Goal: Transaction & Acquisition: Purchase product/service

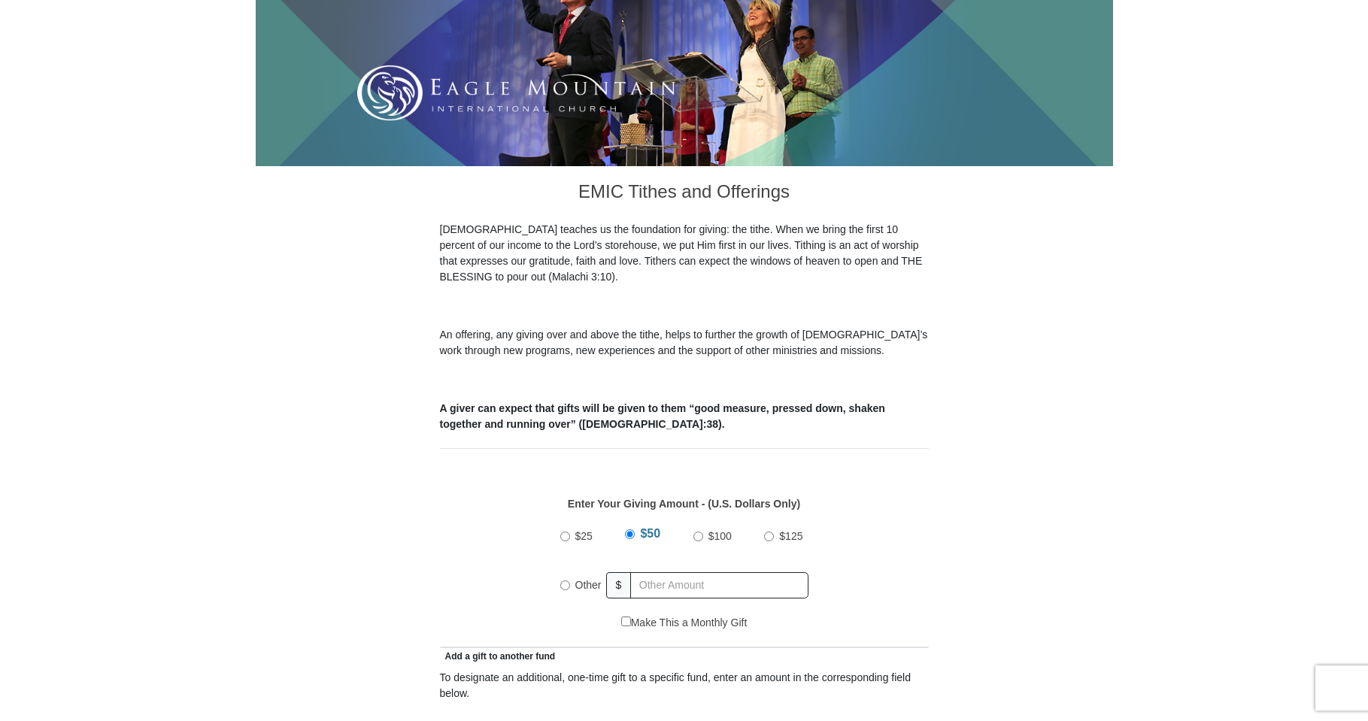
drag, startPoint x: 1377, startPoint y: 713, endPoint x: 1360, endPoint y: 713, distance: 17.3
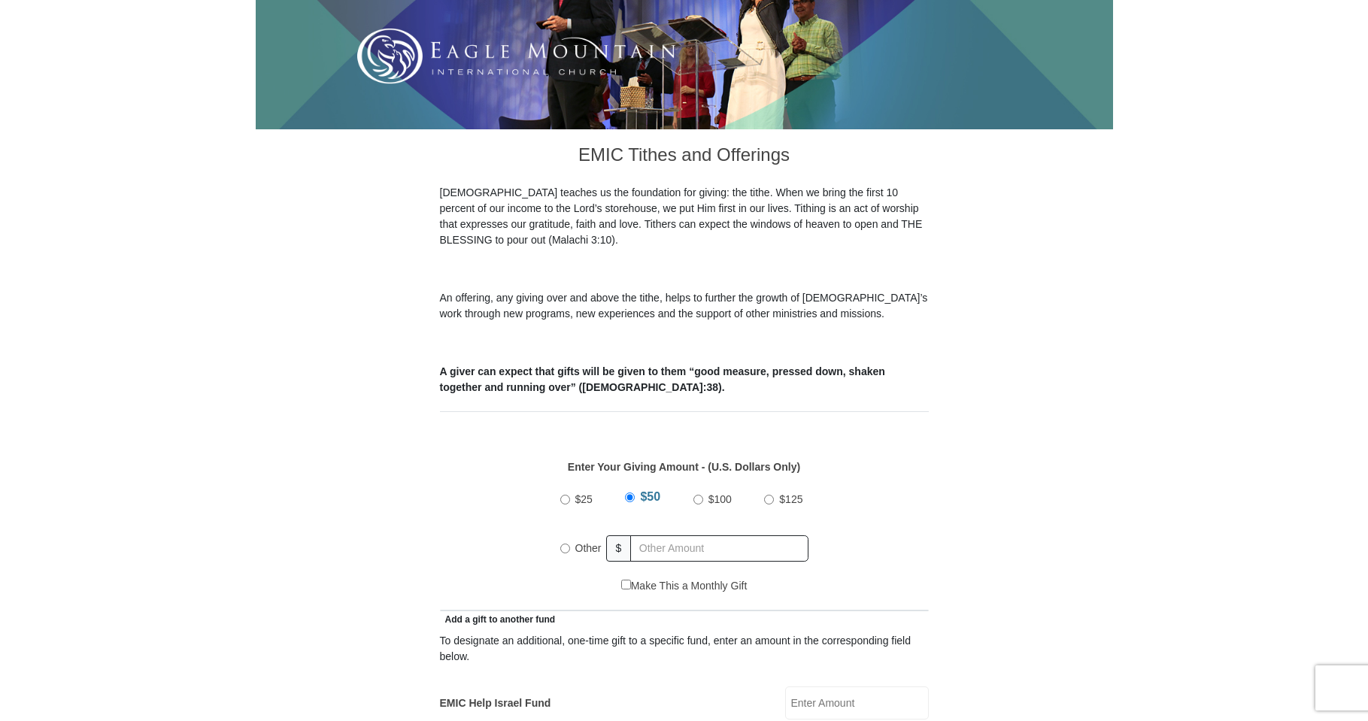
scroll to position [294, 0]
radio input "true"
click at [635, 529] on div "Other $" at bounding box center [684, 548] width 248 height 38
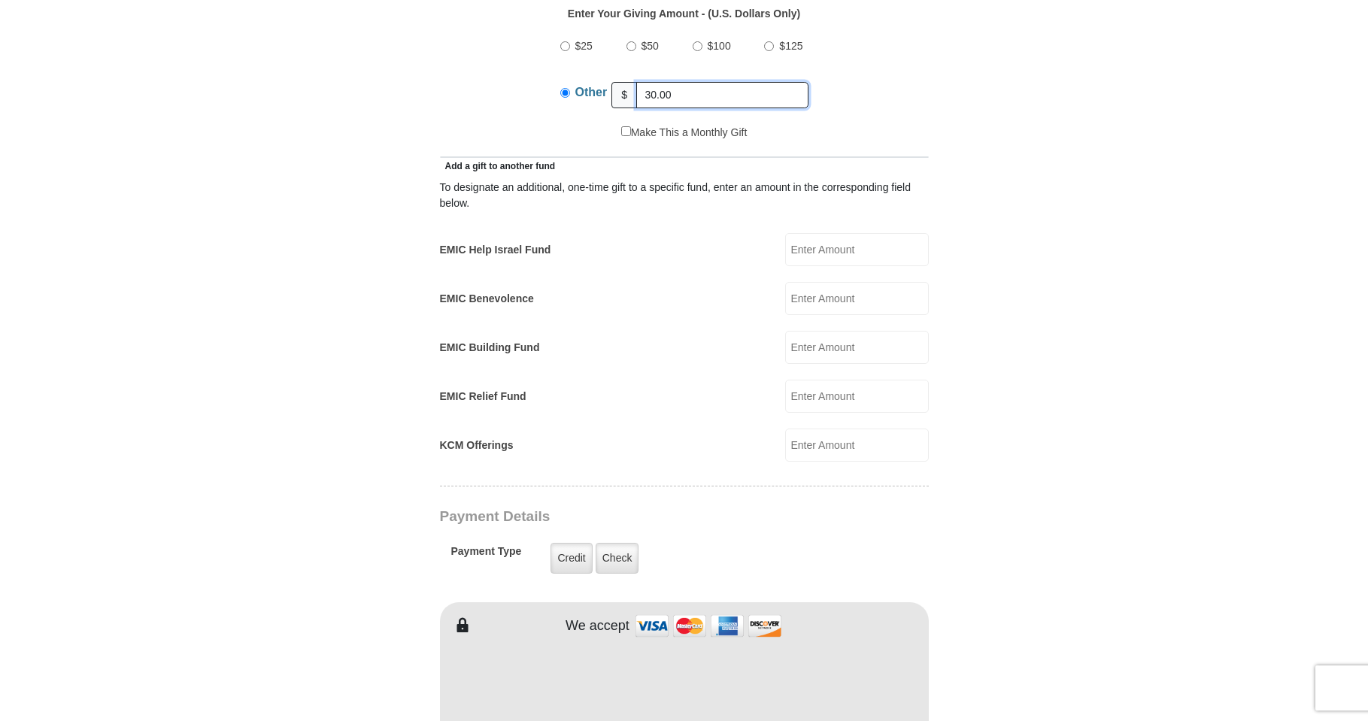
scroll to position [754, 0]
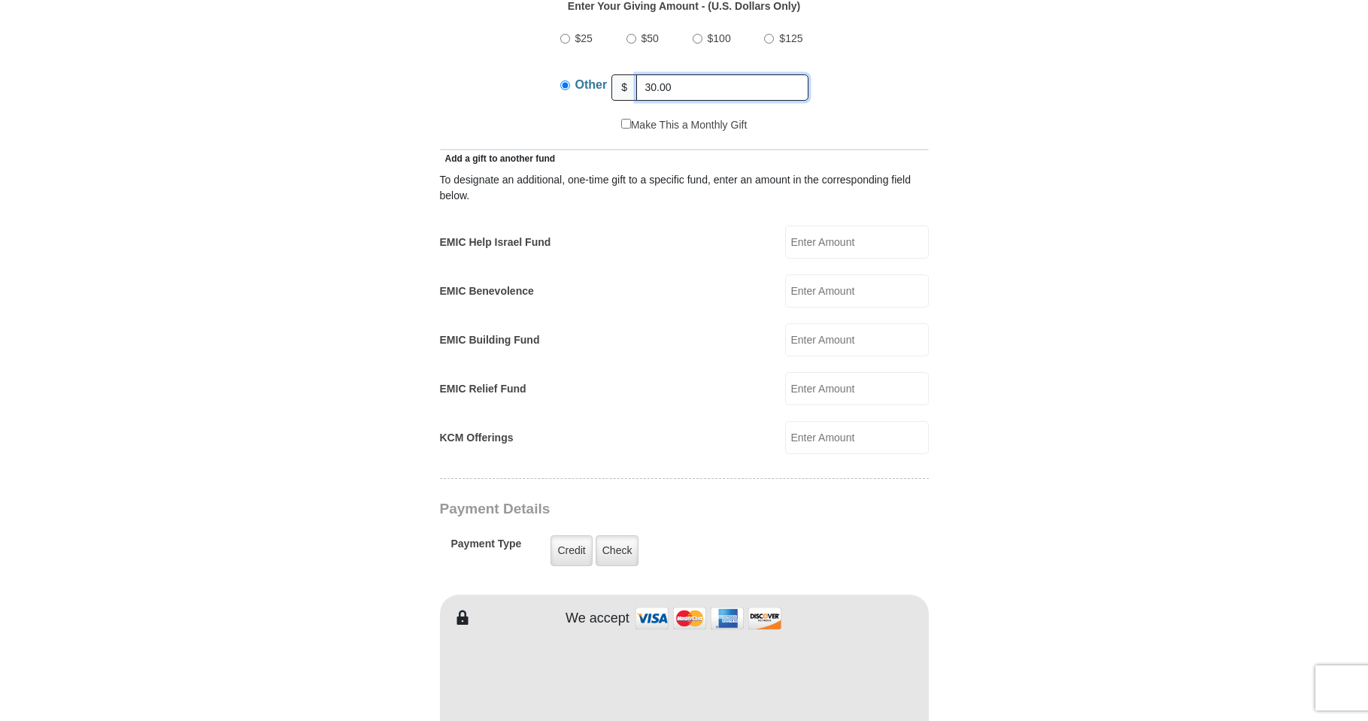
type input "30.00"
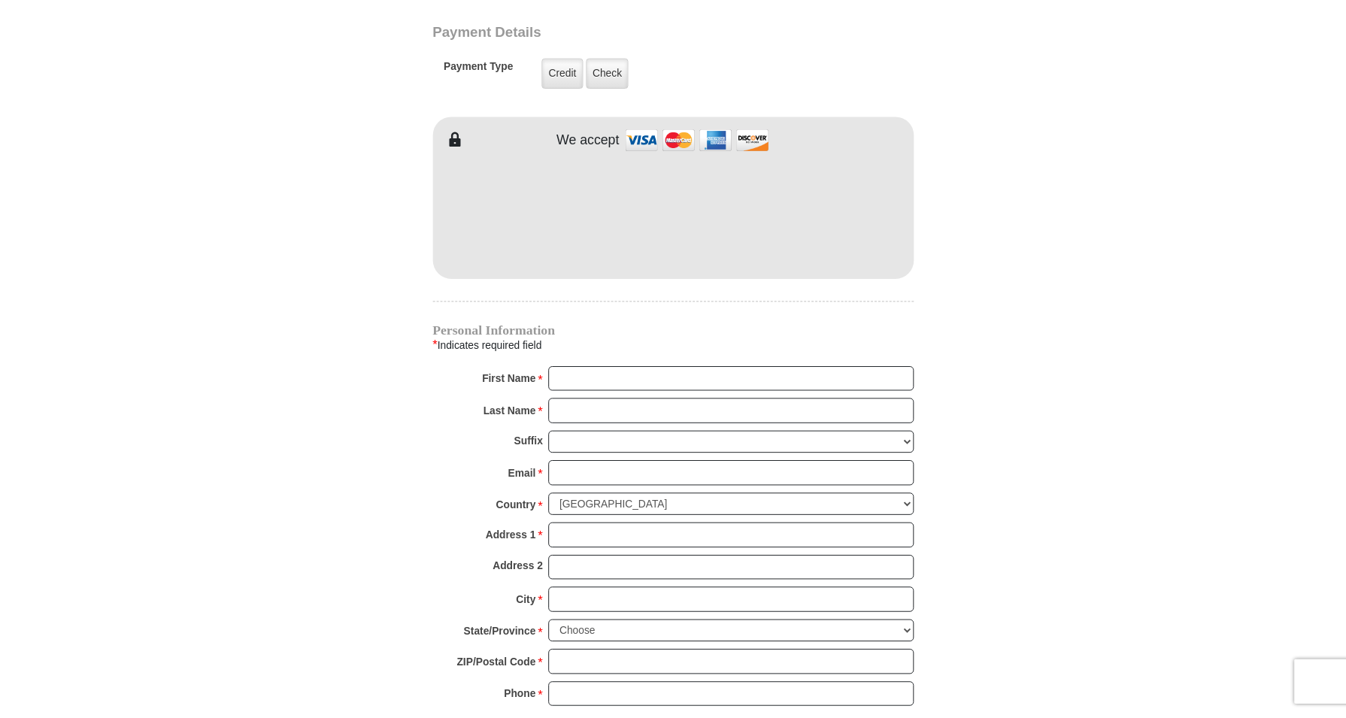
scroll to position [1240, 0]
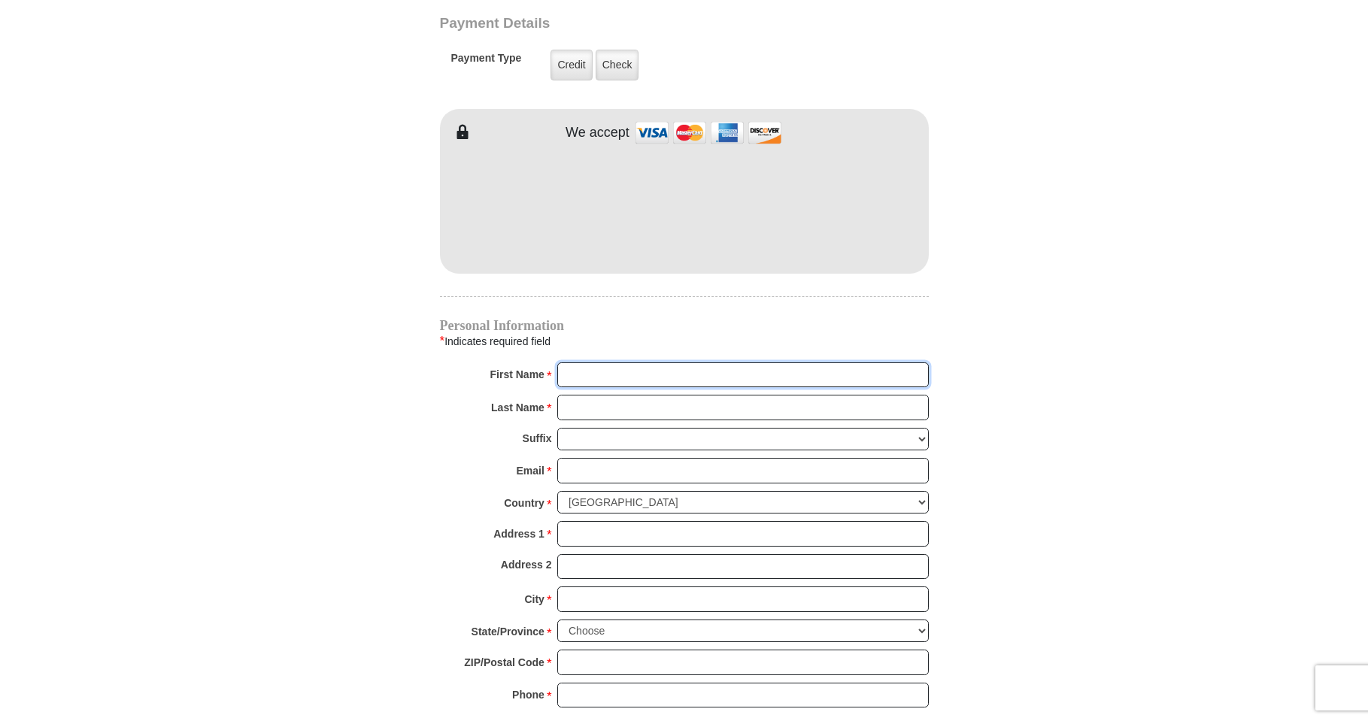
click at [570, 363] on input "First Name *" at bounding box center [743, 376] width 372 height 26
type input "Carolyn"
type input "822 Woodlawn Driv"
type input "Acuff"
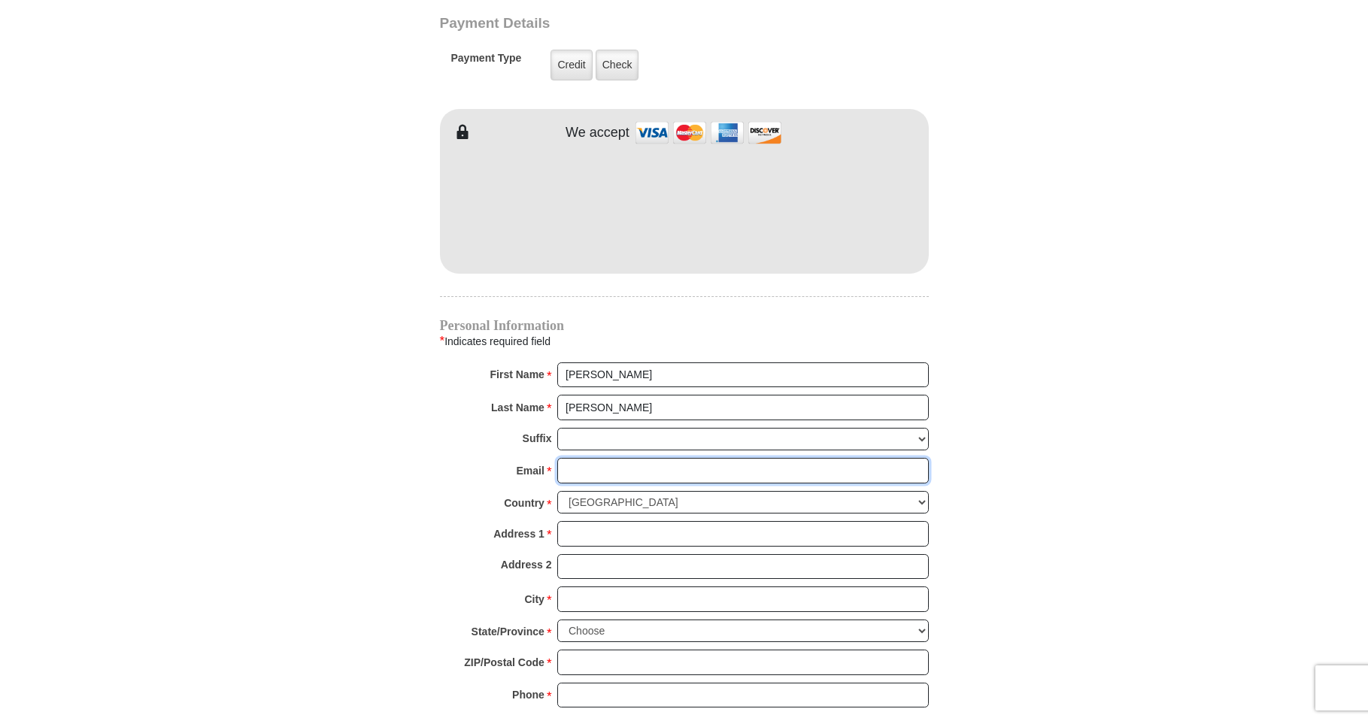
type input "carolyn.acuff@charter.net"
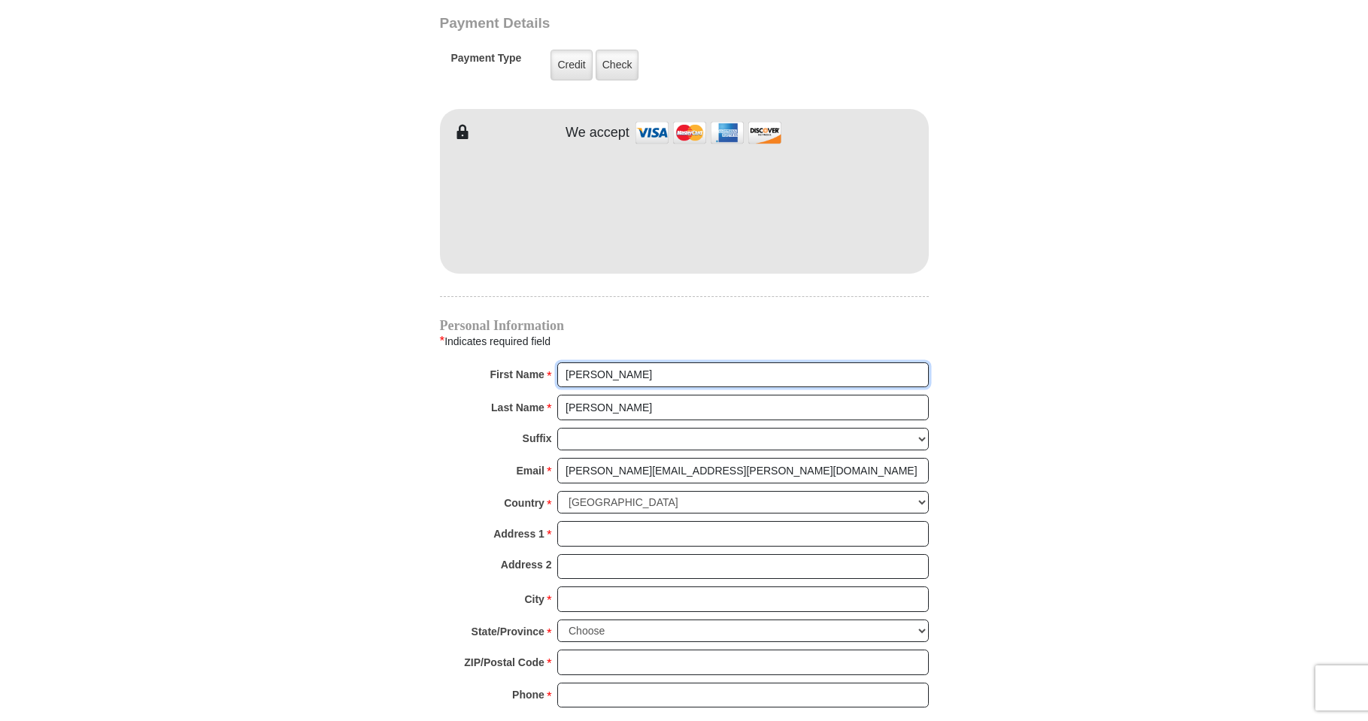
type input "822 Woodlawn Driv"
drag, startPoint x: 587, startPoint y: 394, endPoint x: 514, endPoint y: 416, distance: 76.1
click at [557, 402] on input "Acuff" at bounding box center [743, 408] width 372 height 26
drag, startPoint x: 609, startPoint y: 360, endPoint x: 554, endPoint y: 366, distance: 55.9
click at [557, 365] on input "Carolyn" at bounding box center [743, 376] width 372 height 26
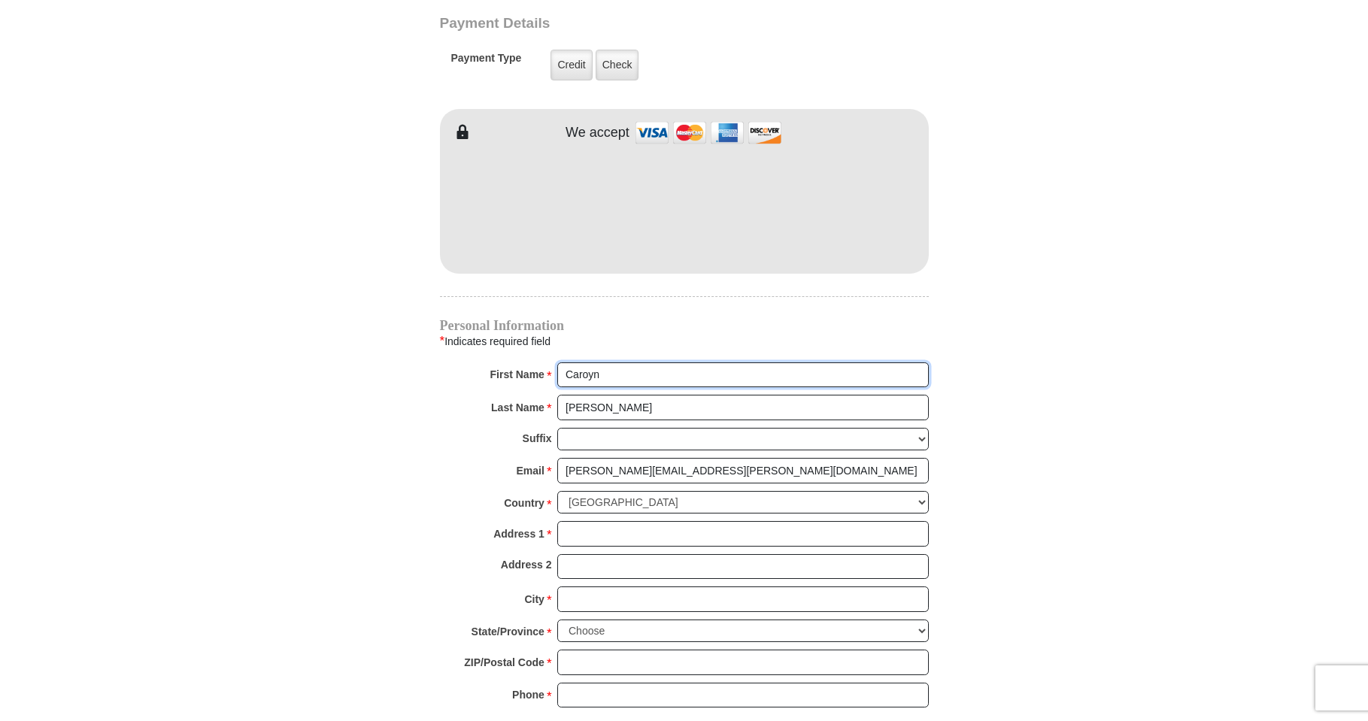
type input "Caroyn"
type input "1961 Sheffield driv"
drag, startPoint x: 592, startPoint y: 393, endPoint x: 466, endPoint y: 408, distance: 127.2
click at [557, 395] on input "Acuff" at bounding box center [743, 408] width 372 height 26
type input "Acuff"
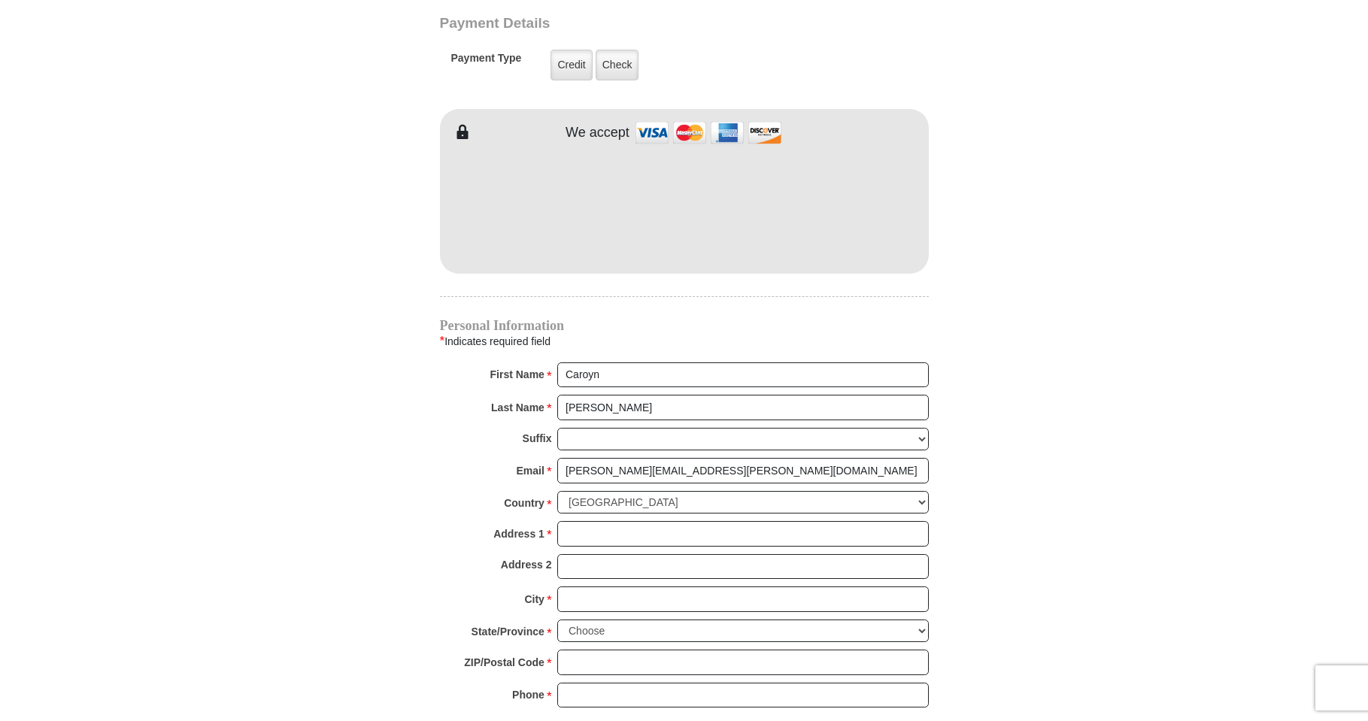
type input "1961 Sheffield Driv"
type input "Carolyn"
type input "1961 Sheffield Driv"
drag, startPoint x: 689, startPoint y: 451, endPoint x: 166, endPoint y: 359, distance: 530.7
click at [557, 458] on input "carolyn.acuff@charter.net" at bounding box center [743, 471] width 372 height 26
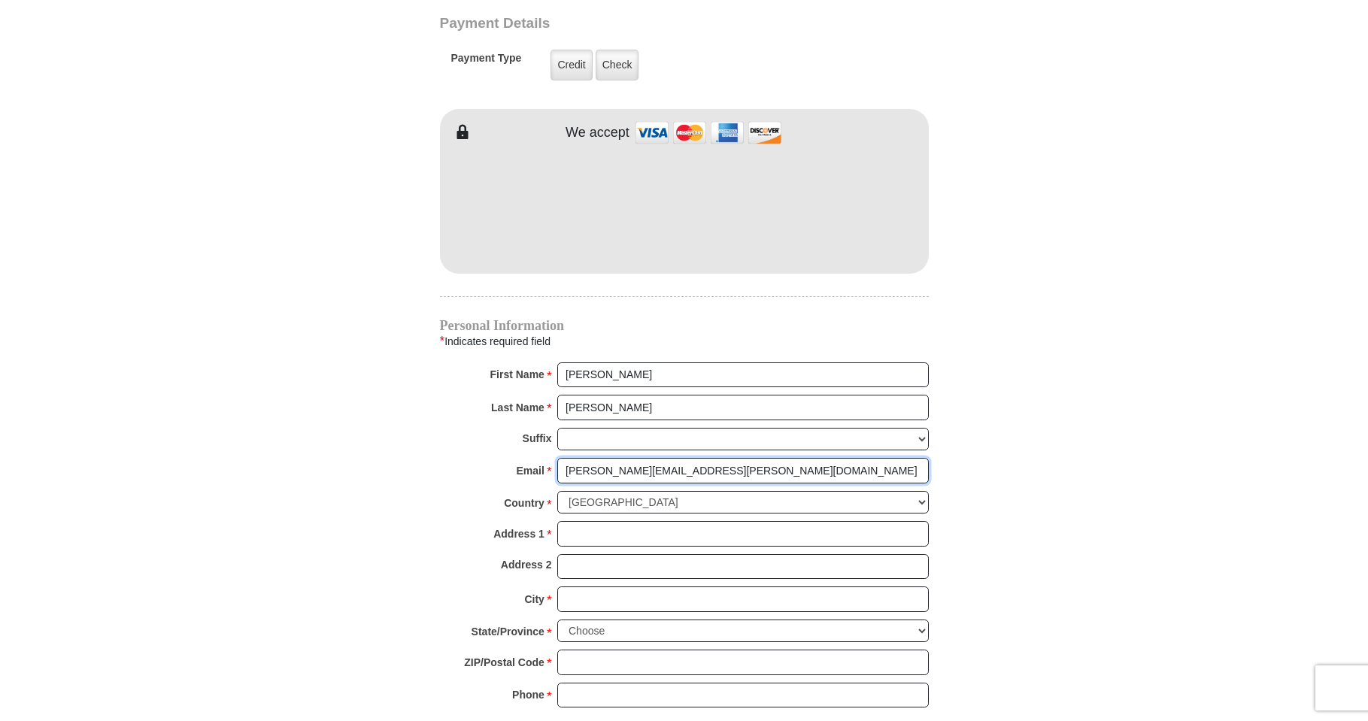
type input "carolyn.acuff@charter.net"
click at [557, 491] on select "United States of America Canada Antigua and Barbuda Argentina Armenia Aruba Aus…" at bounding box center [743, 502] width 372 height 23
click option "United States of America" at bounding box center [0, 0] width 0 height 0
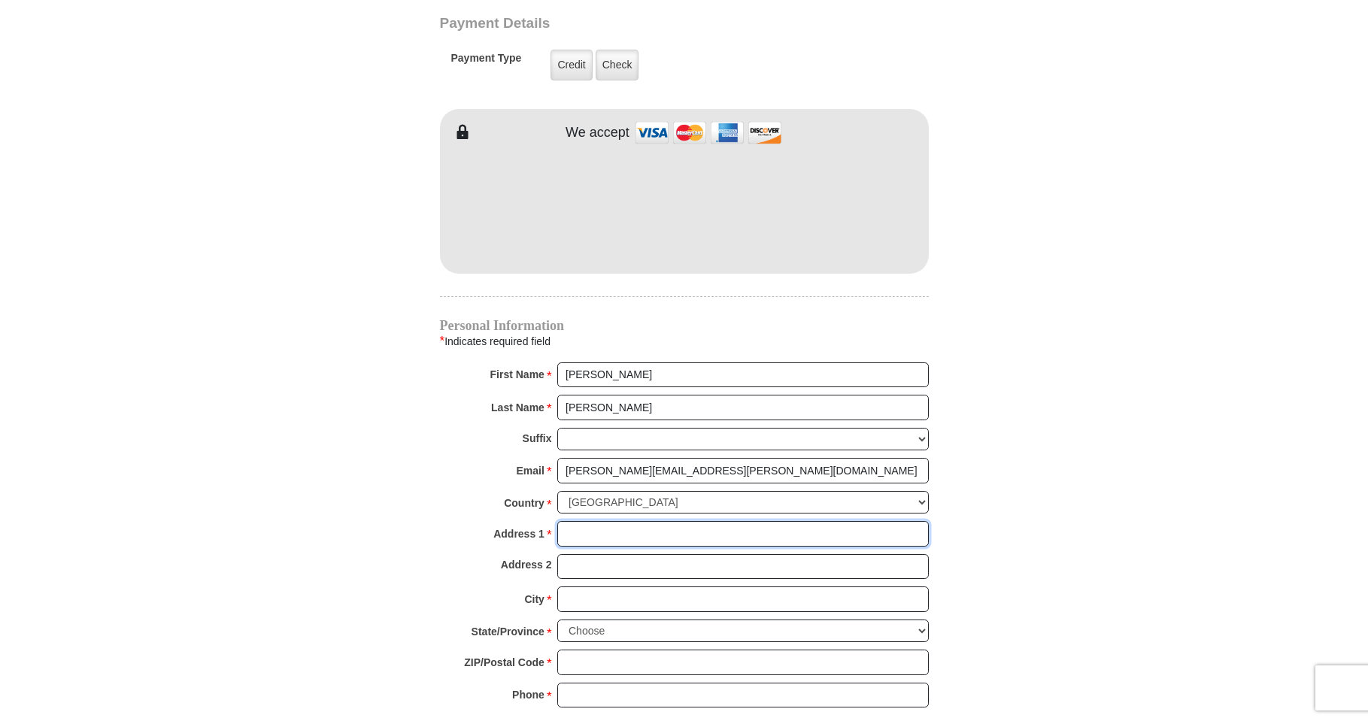
drag, startPoint x: 573, startPoint y: 515, endPoint x: 590, endPoint y: 517, distance: 17.4
click at [580, 521] on input "Address 1 *" at bounding box center [743, 534] width 372 height 26
type input "822 Woodlawn Drive"
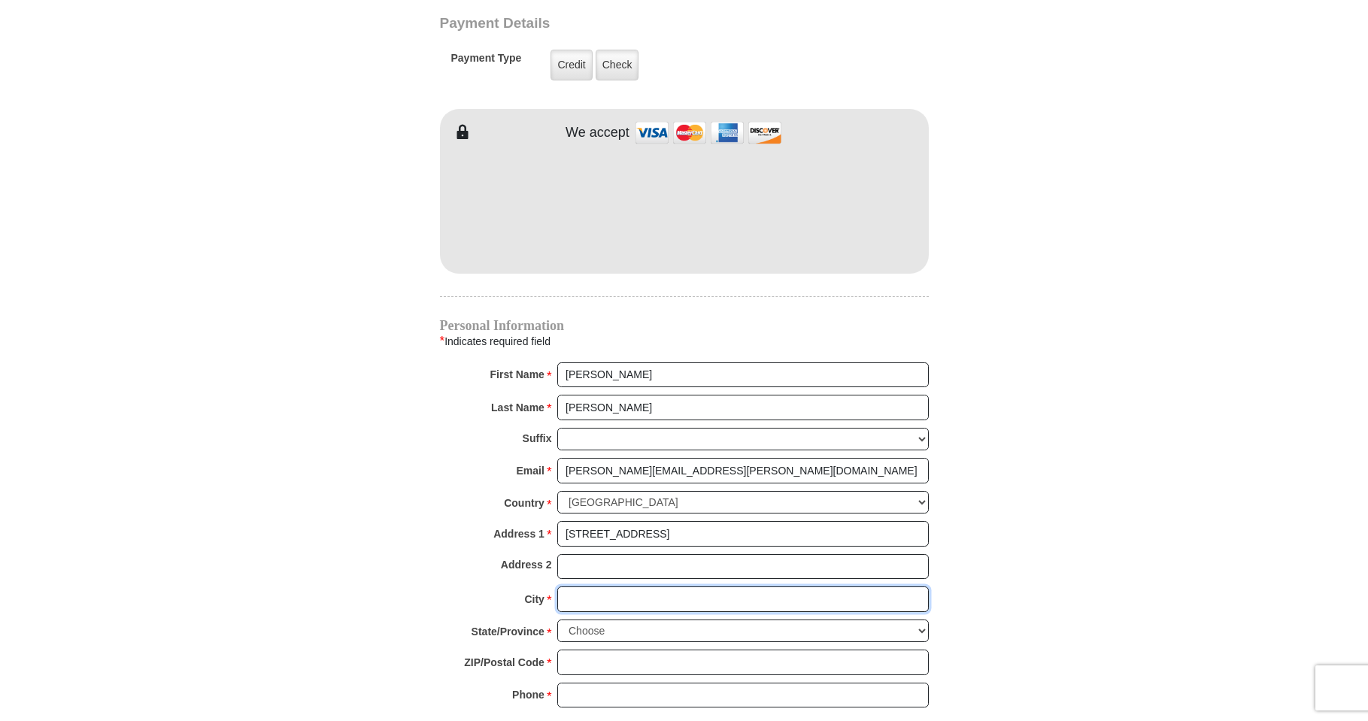
type input "New Johnsonville"
select select "TN"
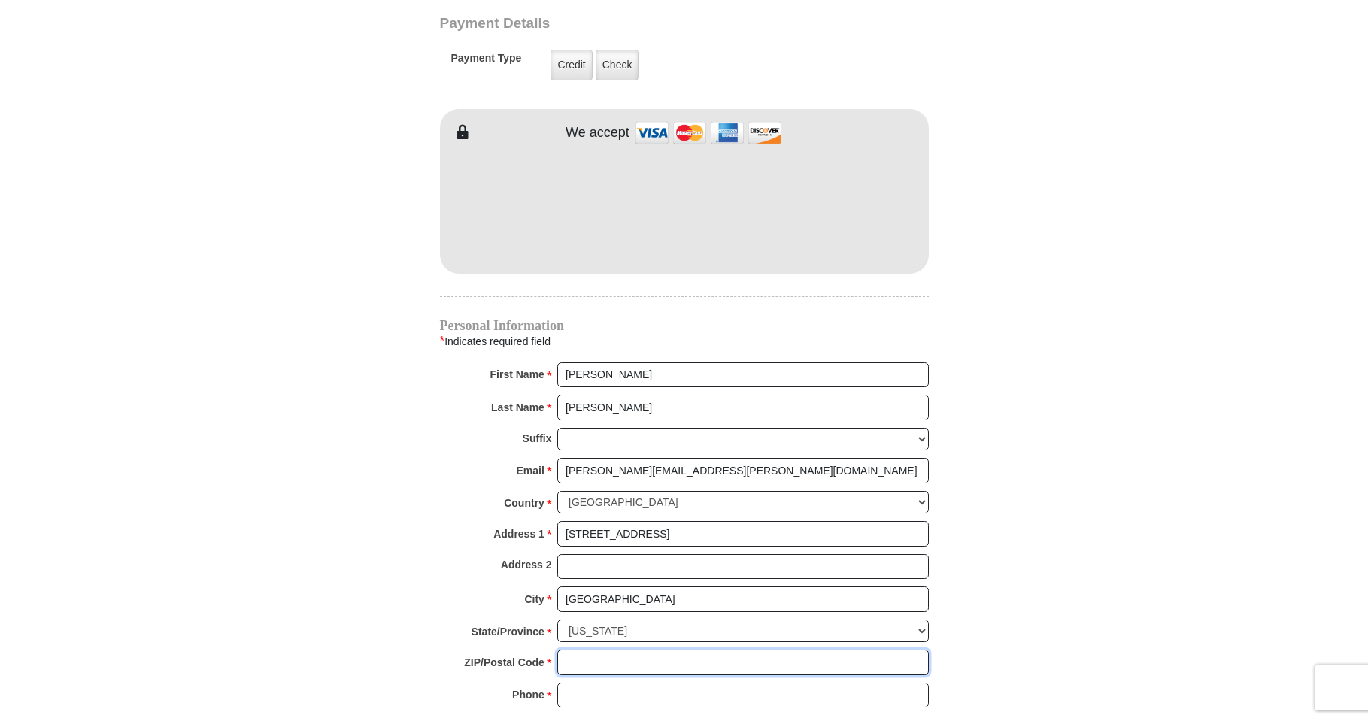
type input "37134"
type input "9315050856"
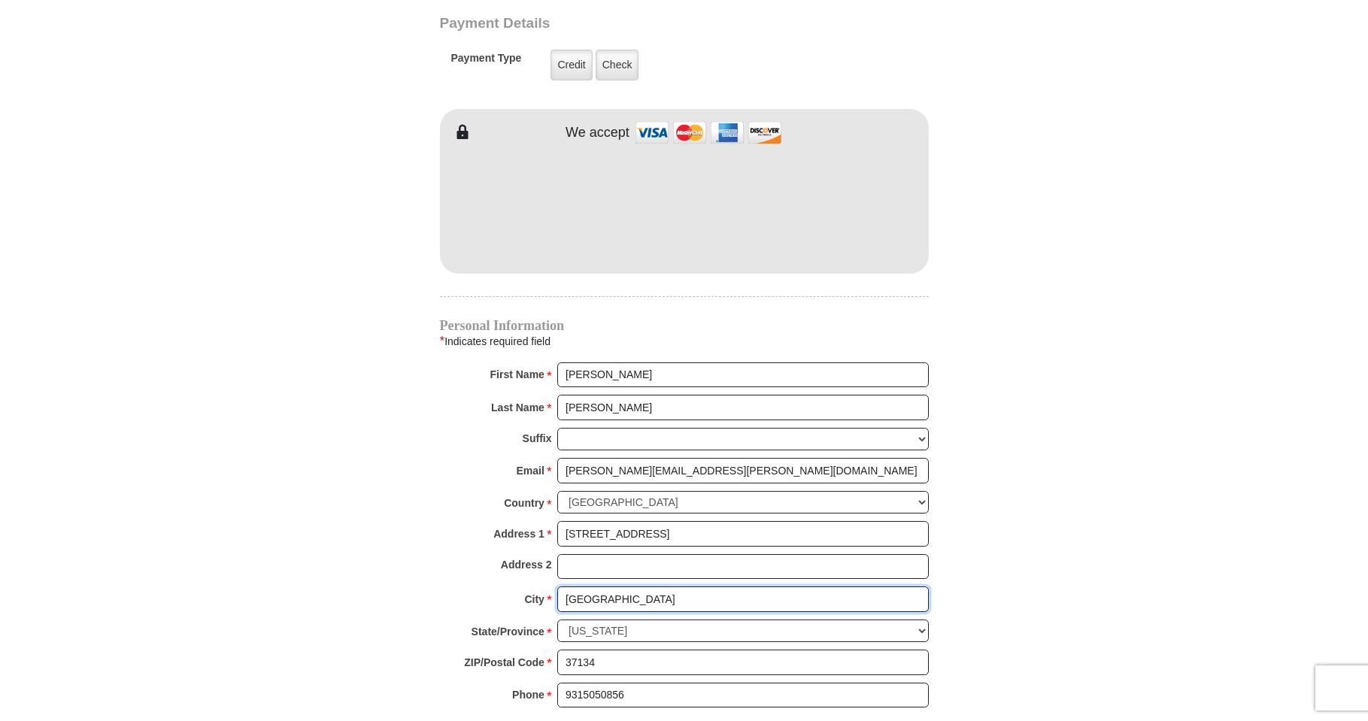
click at [653, 587] on input "New Johnsonville" at bounding box center [743, 600] width 372 height 26
type input "N"
type input "New Johnsonville"
click at [556, 620] on div "State/Province *" at bounding box center [515, 635] width 86 height 31
click at [557, 620] on select "Choose Alabama Alaska American Samoa Arizona Arkansas Armed Forces Americas Arm…" at bounding box center [743, 631] width 372 height 23
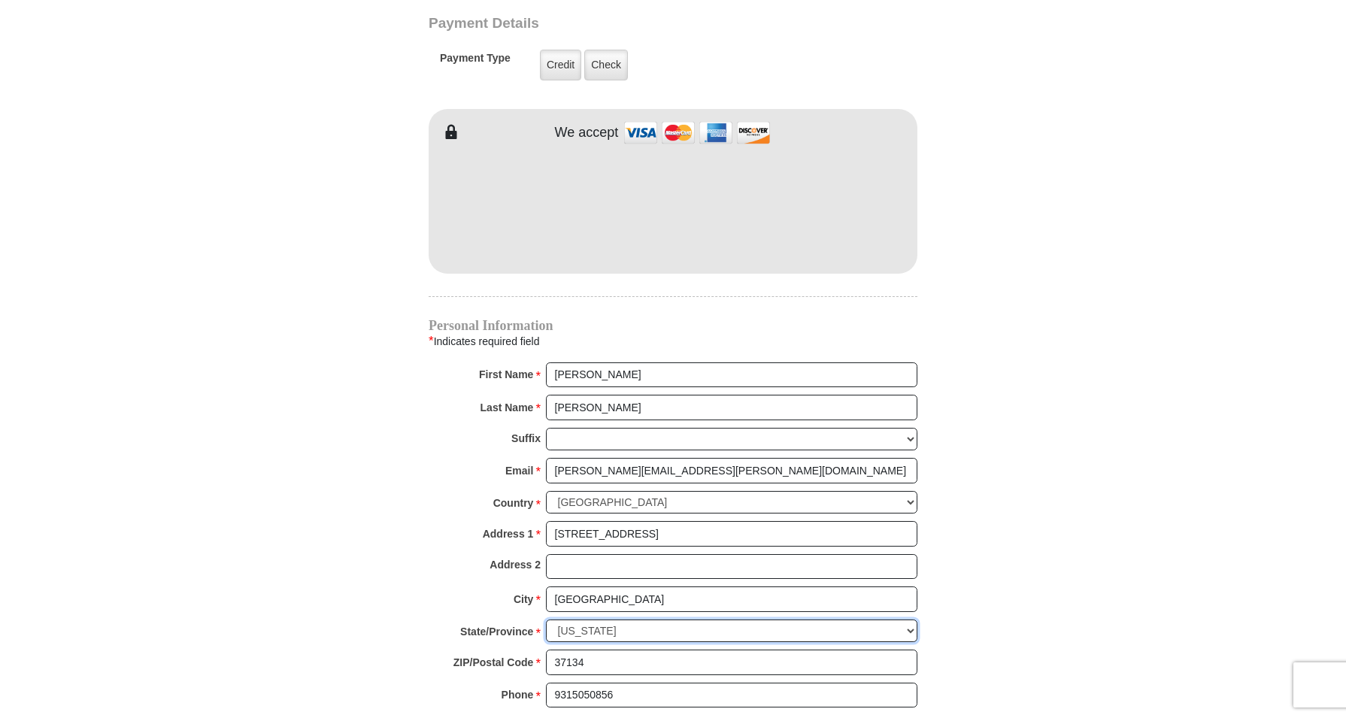
click at [546, 620] on select "Choose Alabama Alaska American Samoa Arizona Arkansas Armed Forces Americas Arm…" at bounding box center [732, 631] width 372 height 23
click option "Tennessee" at bounding box center [0, 0] width 0 height 0
drag, startPoint x: 592, startPoint y: 637, endPoint x: 253, endPoint y: 542, distance: 352.4
click at [546, 650] on input "37134" at bounding box center [732, 663] width 372 height 26
type input "37134"
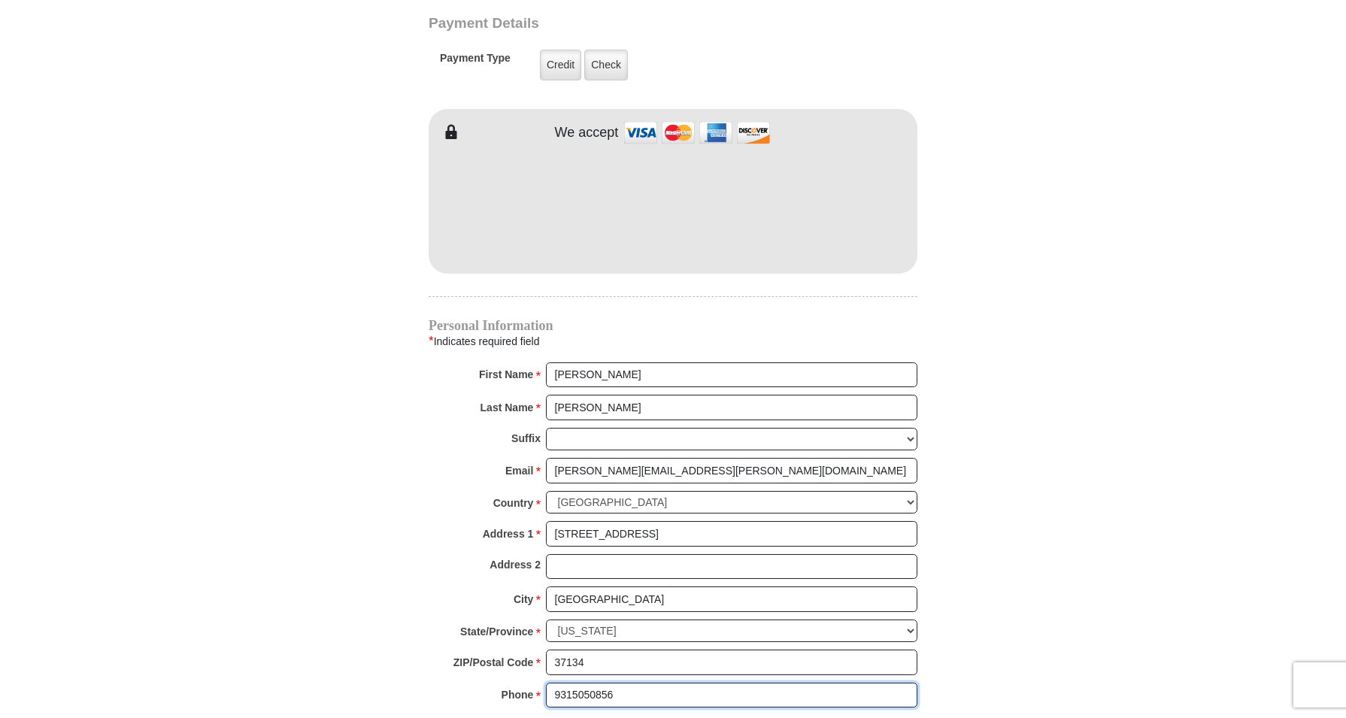
drag, startPoint x: 615, startPoint y: 675, endPoint x: 224, endPoint y: 657, distance: 391.5
click at [546, 683] on input "9315050856" at bounding box center [732, 696] width 372 height 26
type input "9315050856"
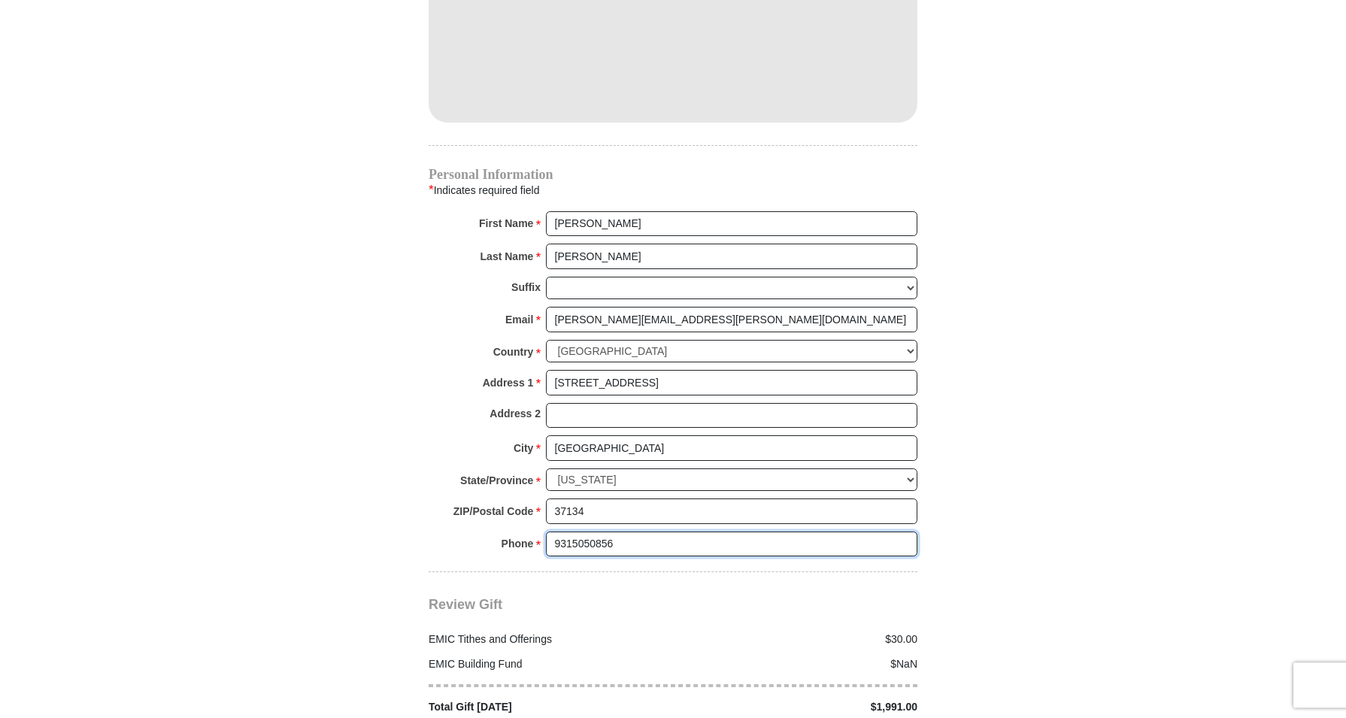
scroll to position [1394, 0]
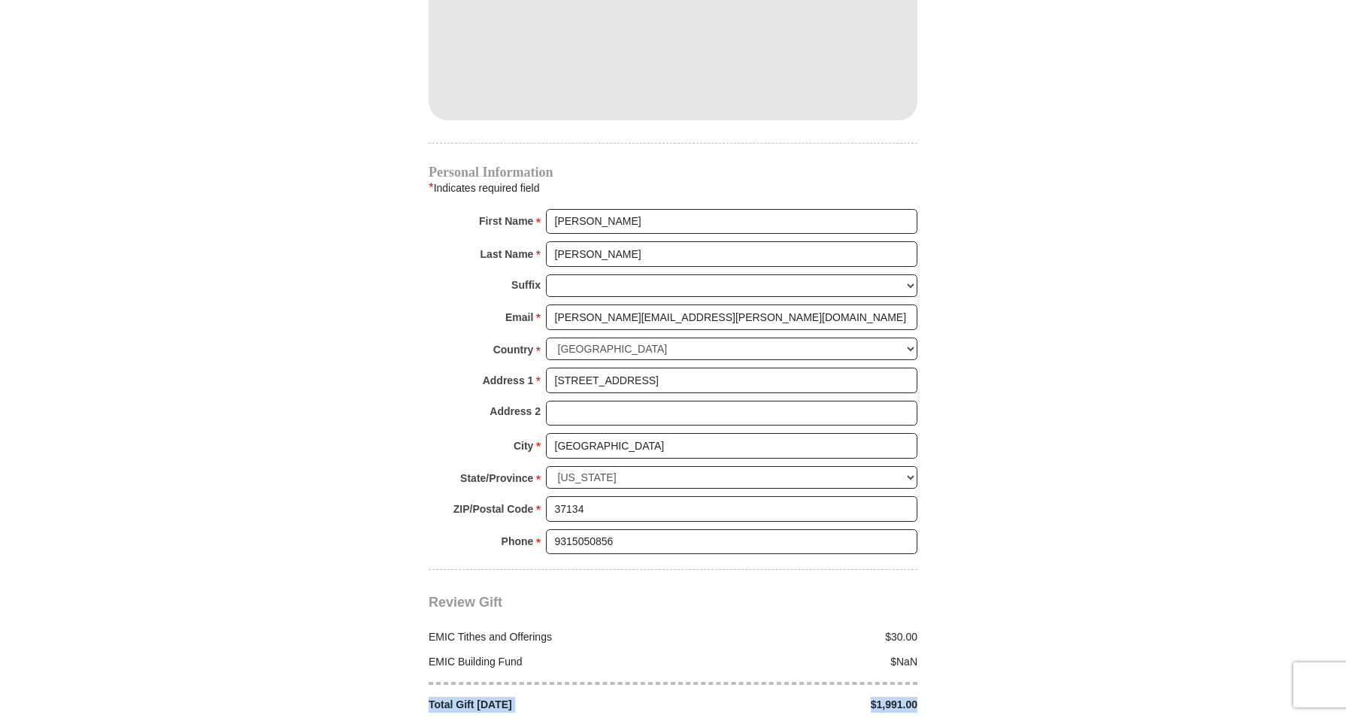
drag, startPoint x: 927, startPoint y: 674, endPoint x: 1048, endPoint y: 693, distance: 123.4
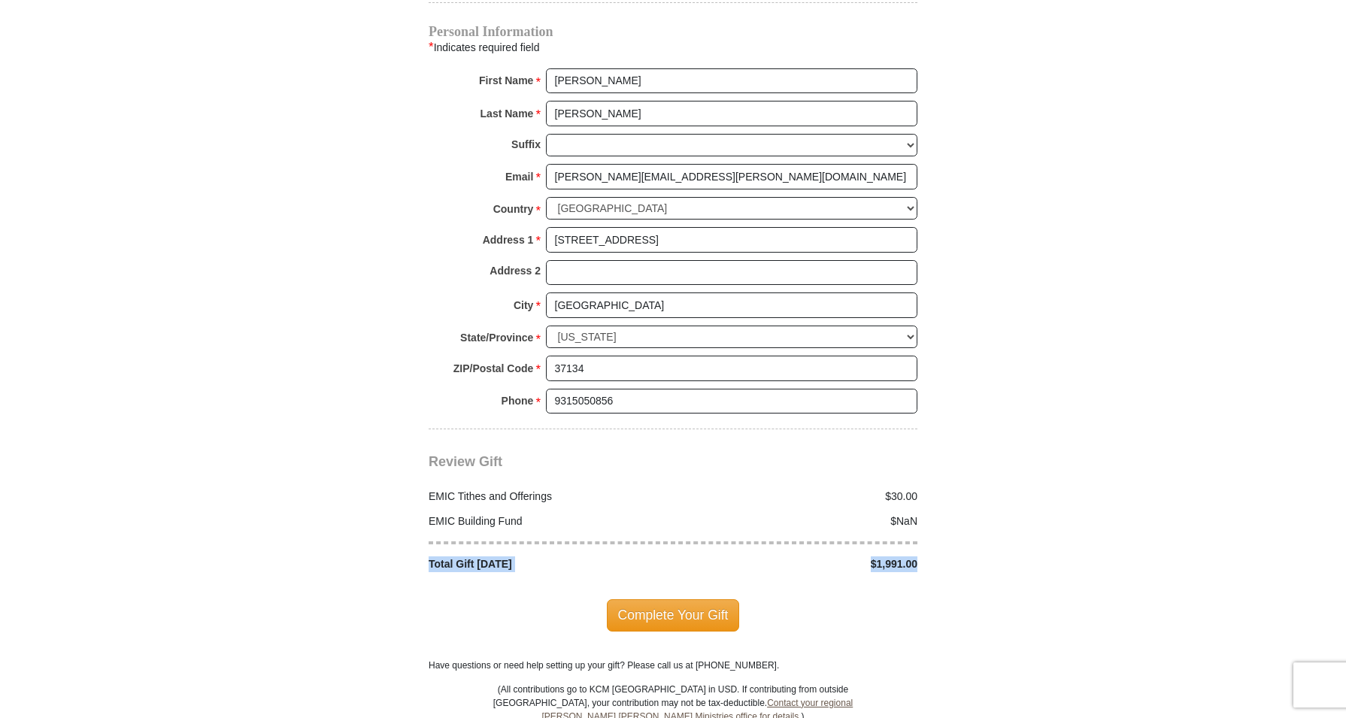
scroll to position [1560, 0]
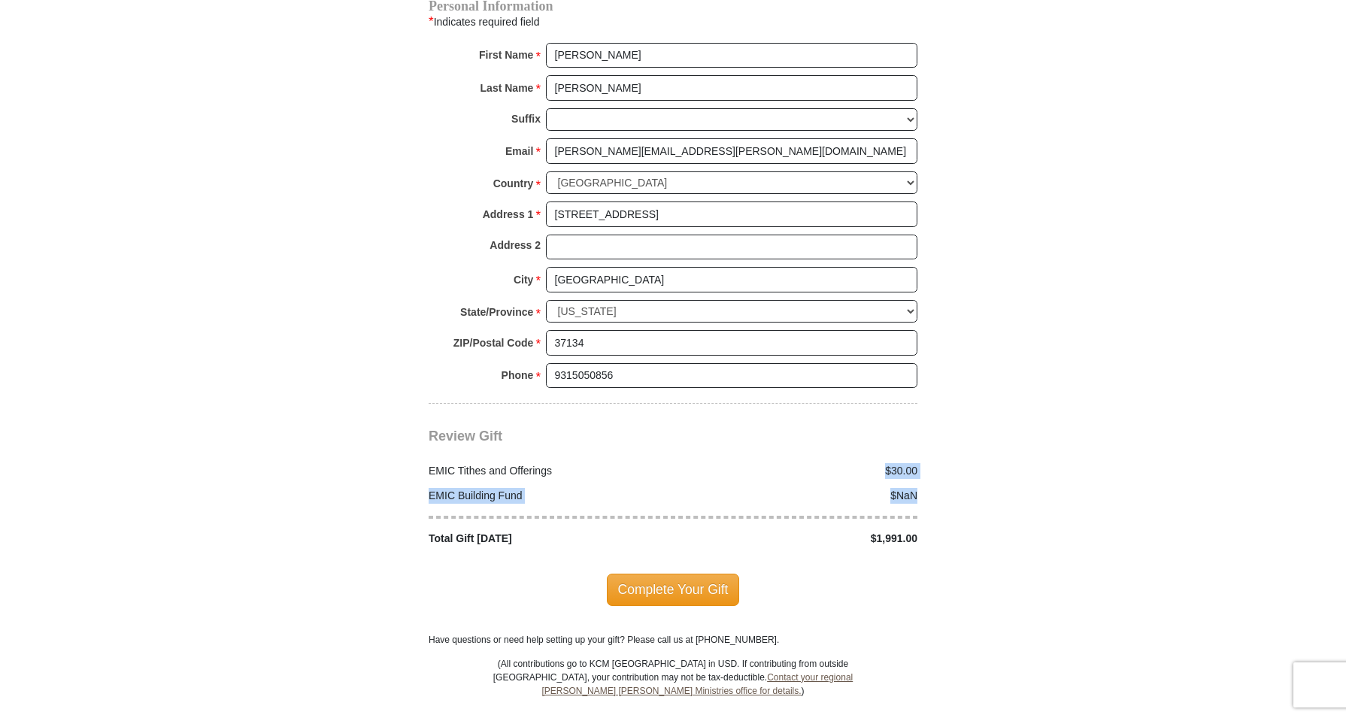
drag, startPoint x: 916, startPoint y: 477, endPoint x: 770, endPoint y: 440, distance: 150.5
click at [770, 445] on div "EMIC Tithes and Offerings $30.00 EMIC Building Fund $NaN Total Gift Today $1,99…" at bounding box center [673, 496] width 489 height 102
drag, startPoint x: 921, startPoint y: 512, endPoint x: 856, endPoint y: 517, distance: 64.8
click at [856, 531] on div "$1,991.00" at bounding box center [799, 539] width 253 height 16
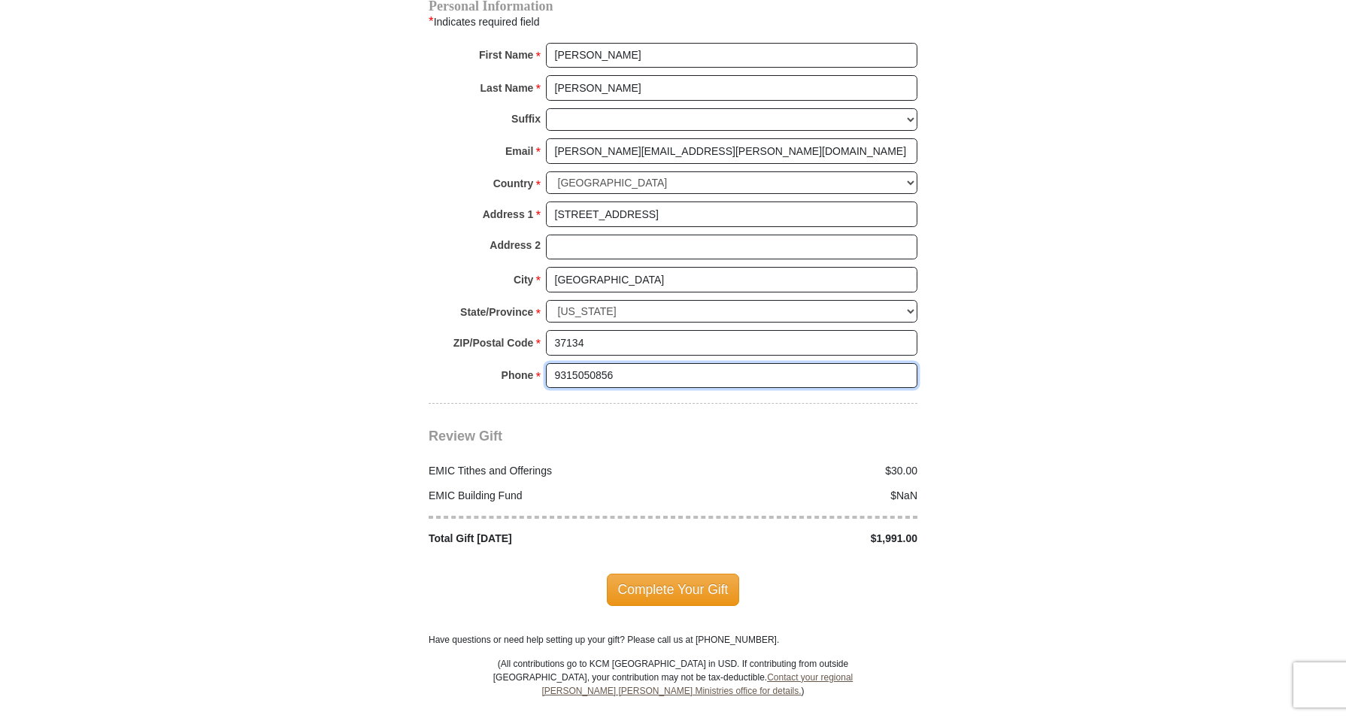
drag, startPoint x: 614, startPoint y: 352, endPoint x: -47, endPoint y: 178, distance: 683.6
click at [546, 363] on input "9315050856" at bounding box center [732, 376] width 372 height 26
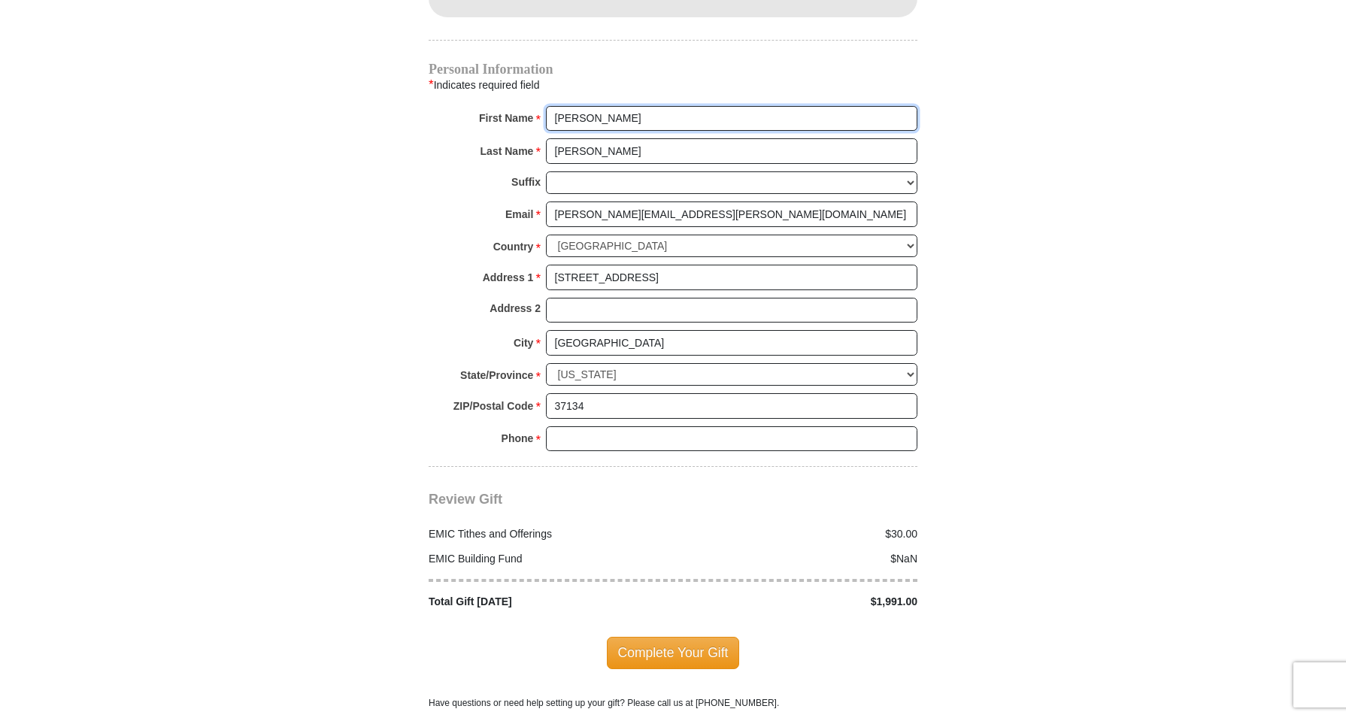
drag, startPoint x: 602, startPoint y: 35, endPoint x: 5, endPoint y: -18, distance: 599.6
click at [546, 106] on input "Carolyn" at bounding box center [732, 119] width 372 height 26
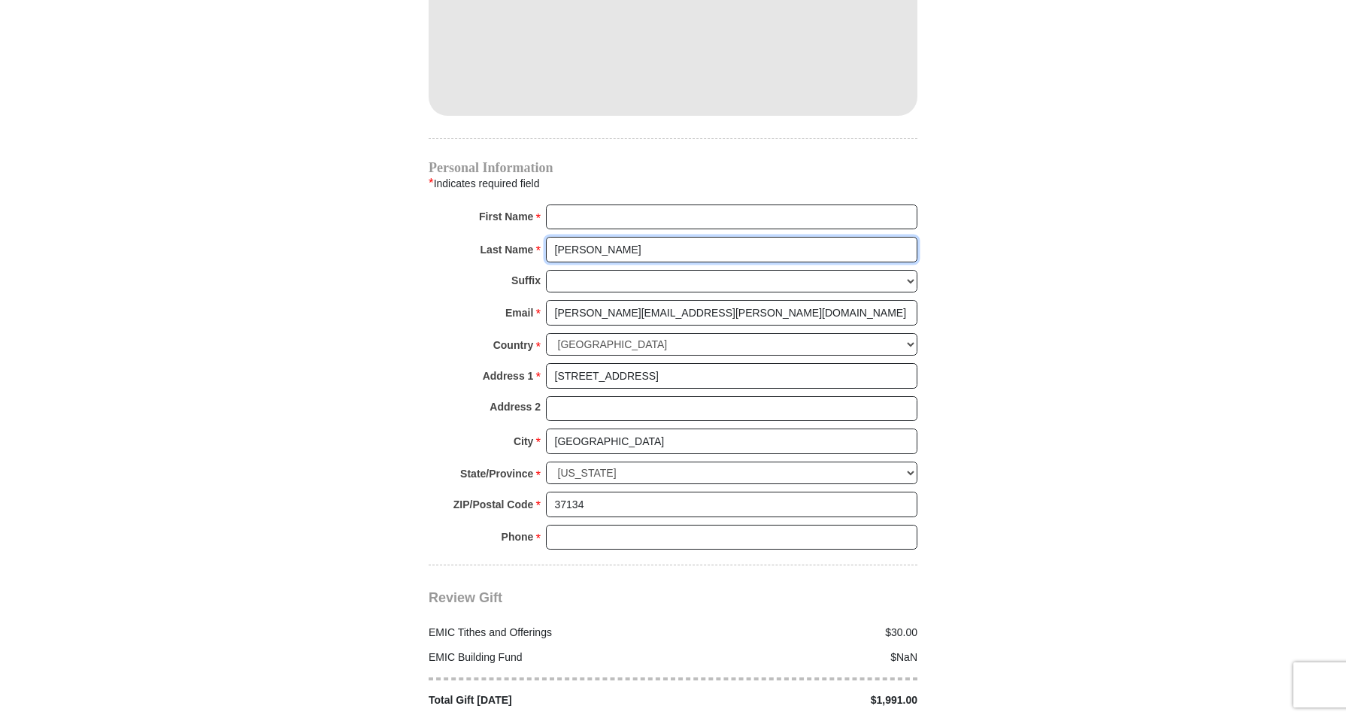
drag, startPoint x: 584, startPoint y: 235, endPoint x: 35, endPoint y: 196, distance: 550.4
click at [546, 237] on input "Acuff" at bounding box center [732, 250] width 372 height 26
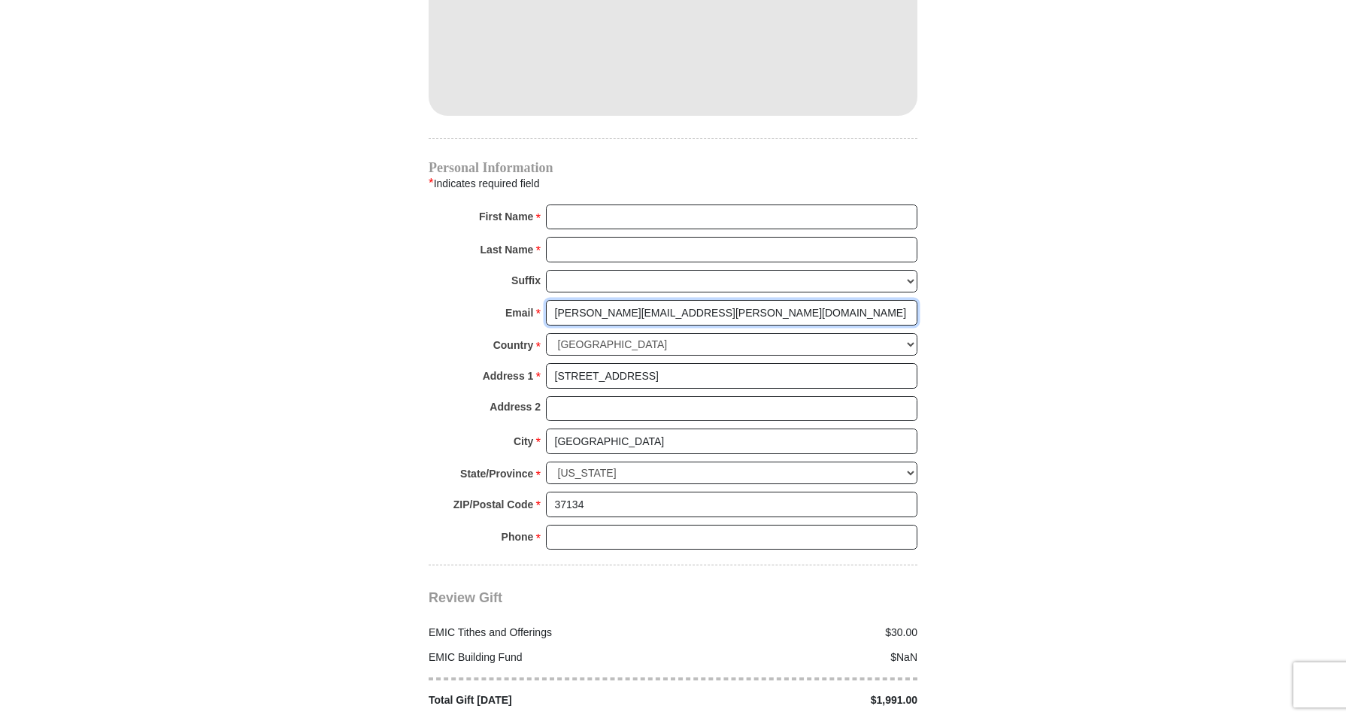
drag, startPoint x: 678, startPoint y: 298, endPoint x: -21, endPoint y: 241, distance: 701.0
click at [546, 300] on input "carolyn.acuff@charter.net" at bounding box center [732, 313] width 372 height 26
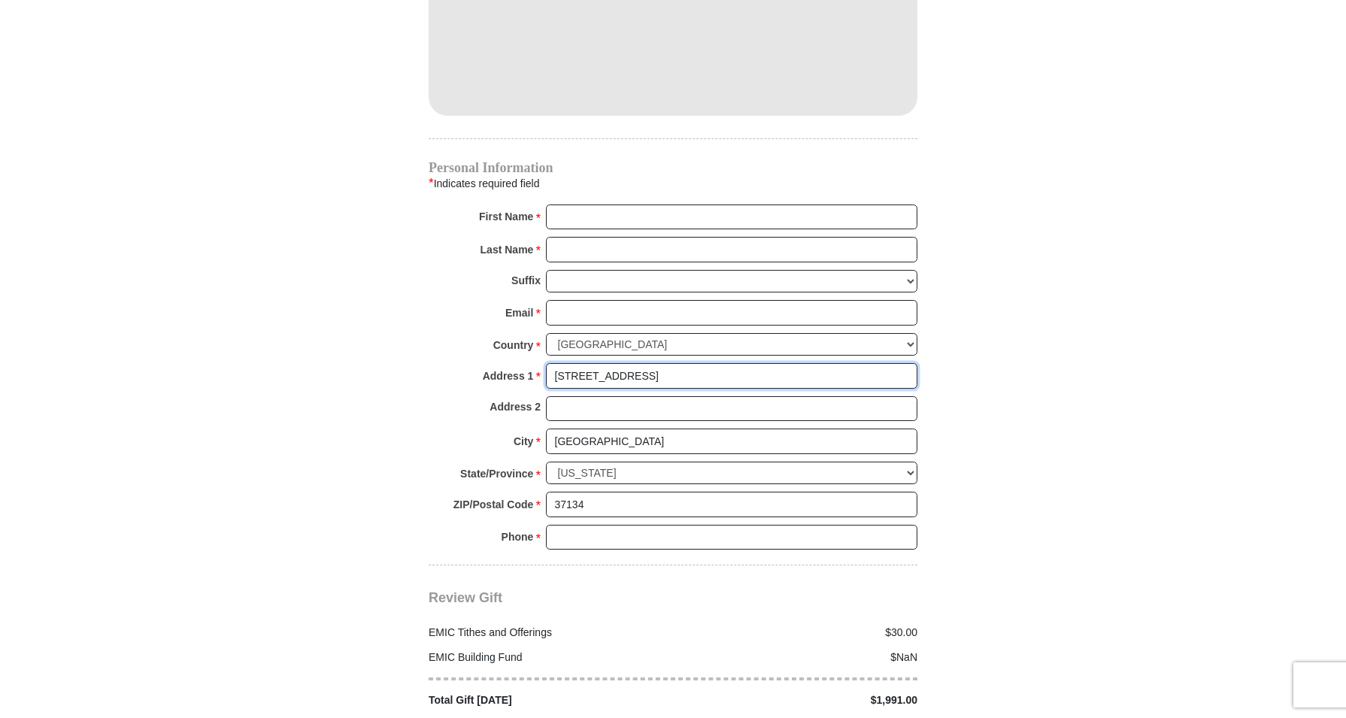
drag, startPoint x: 672, startPoint y: 359, endPoint x: -57, endPoint y: 309, distance: 731.2
click at [546, 363] on input "822 Woodlawn Drive" at bounding box center [732, 376] width 372 height 26
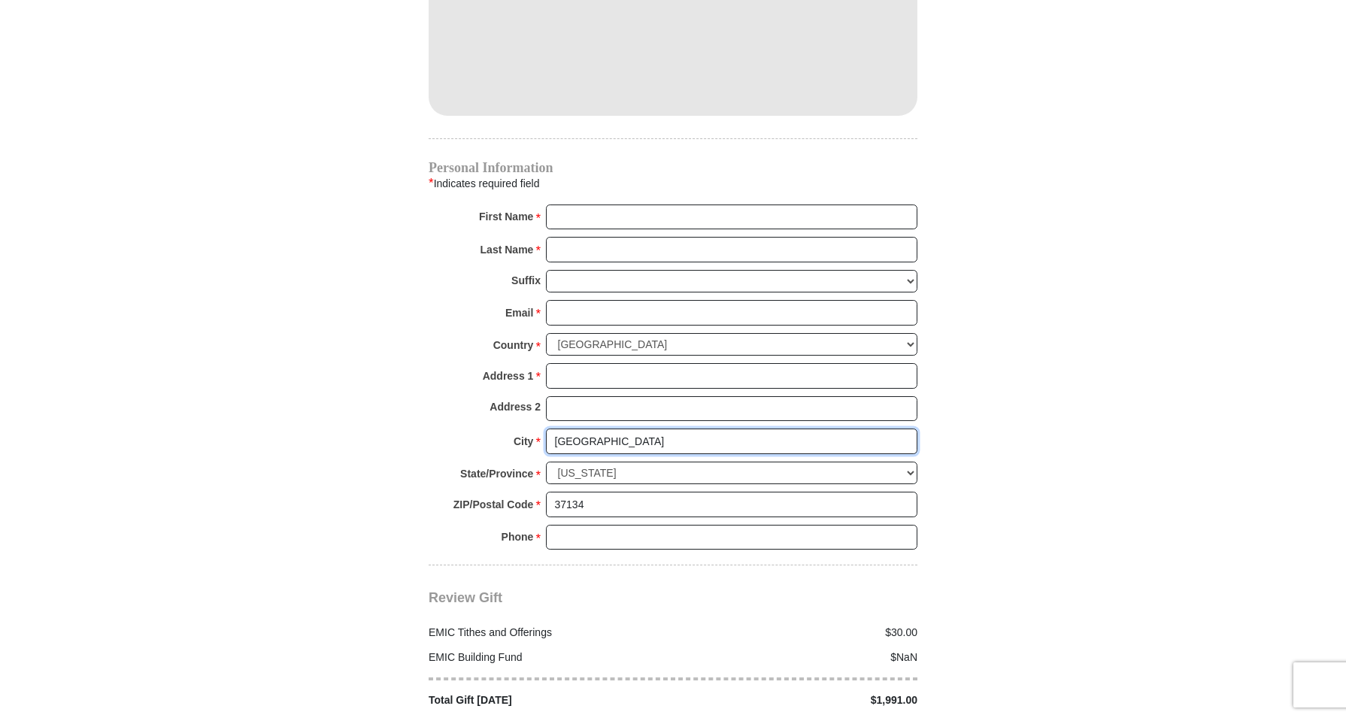
drag, startPoint x: 640, startPoint y: 422, endPoint x: -57, endPoint y: 344, distance: 701.6
click at [546, 429] on input "New Johnsonville" at bounding box center [732, 442] width 372 height 26
drag, startPoint x: 606, startPoint y: 451, endPoint x: -25, endPoint y: 444, distance: 631.1
click at [546, 492] on input "37134" at bounding box center [732, 505] width 372 height 26
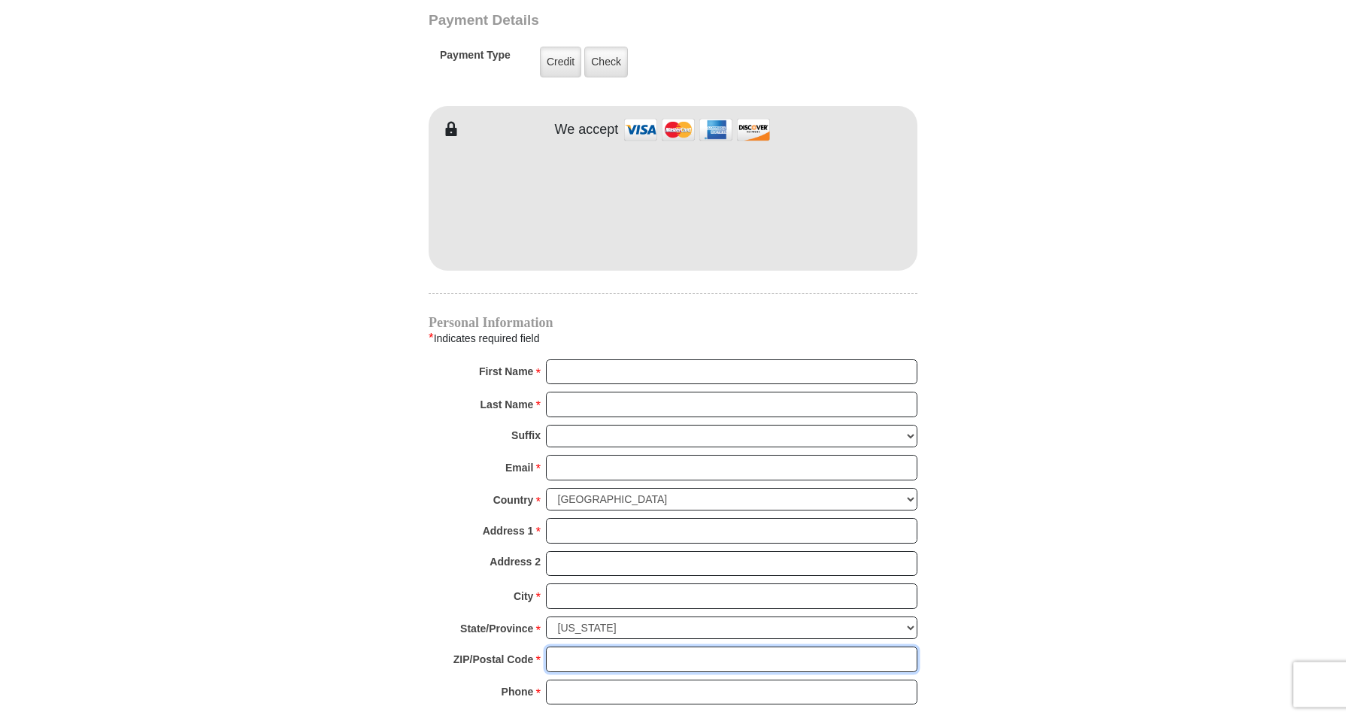
drag, startPoint x: 1350, startPoint y: 5, endPoint x: 1264, endPoint y: 55, distance: 99.5
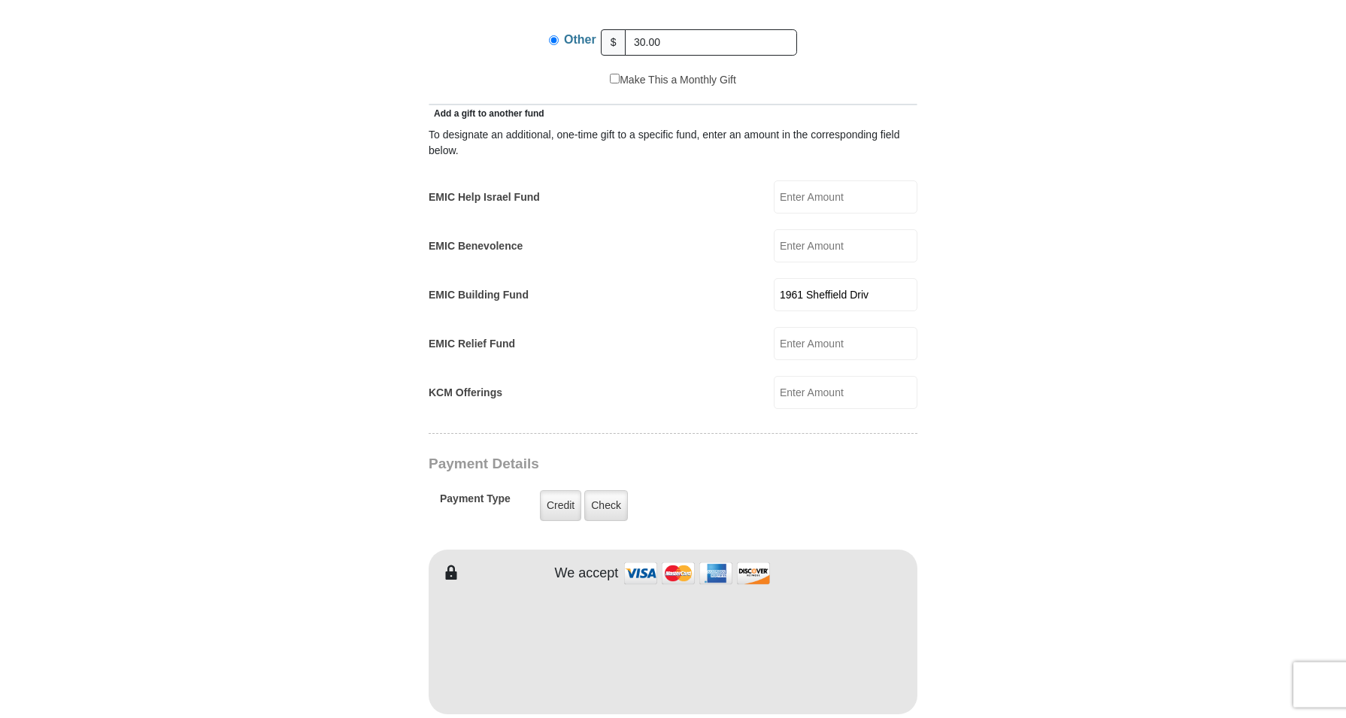
scroll to position [797, 0]
click at [881, 281] on input "1961 Sheffield Driv" at bounding box center [846, 297] width 144 height 33
type input "1"
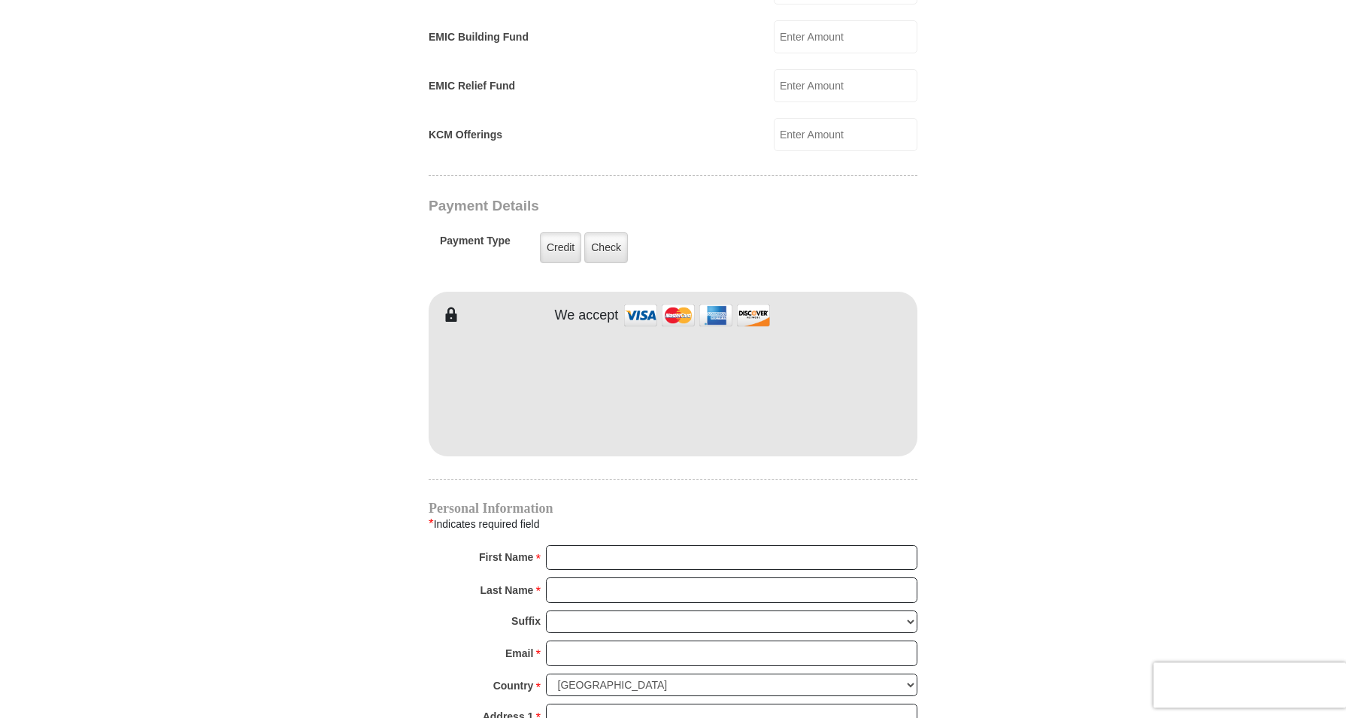
scroll to position [1053, 0]
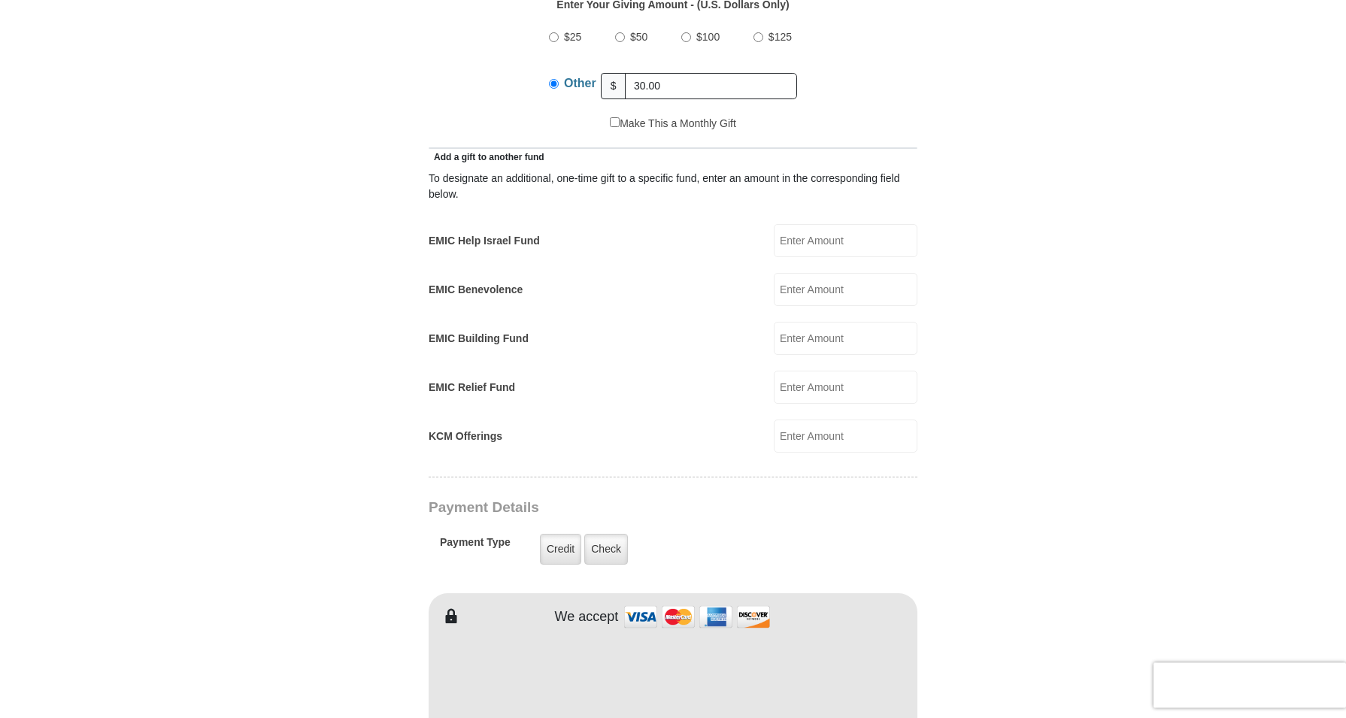
drag, startPoint x: 1352, startPoint y: 8, endPoint x: 1347, endPoint y: 59, distance: 51.4
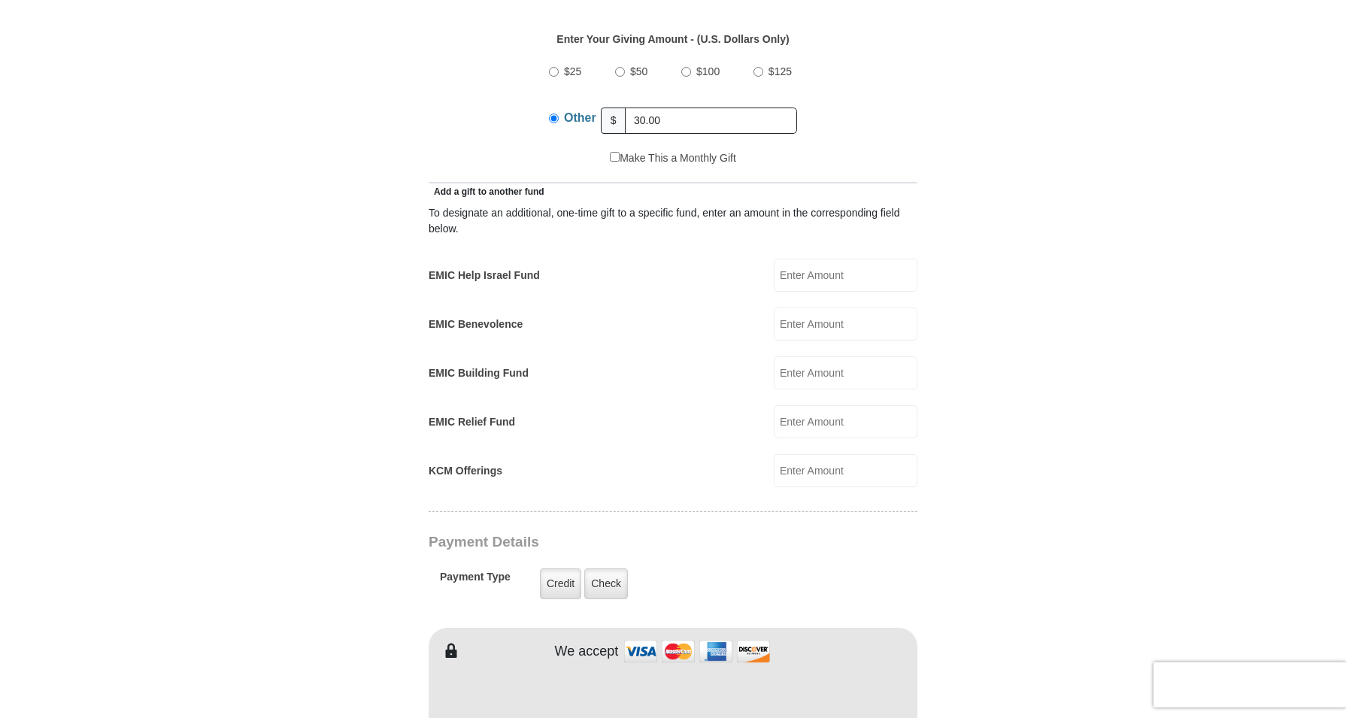
scroll to position [721, 0]
drag, startPoint x: 989, startPoint y: 409, endPoint x: 997, endPoint y: 404, distance: 9.8
click at [994, 405] on form "Eagle Mountain International Church Online Giving Because of gifts like yours, …" at bounding box center [672, 440] width 857 height 2200
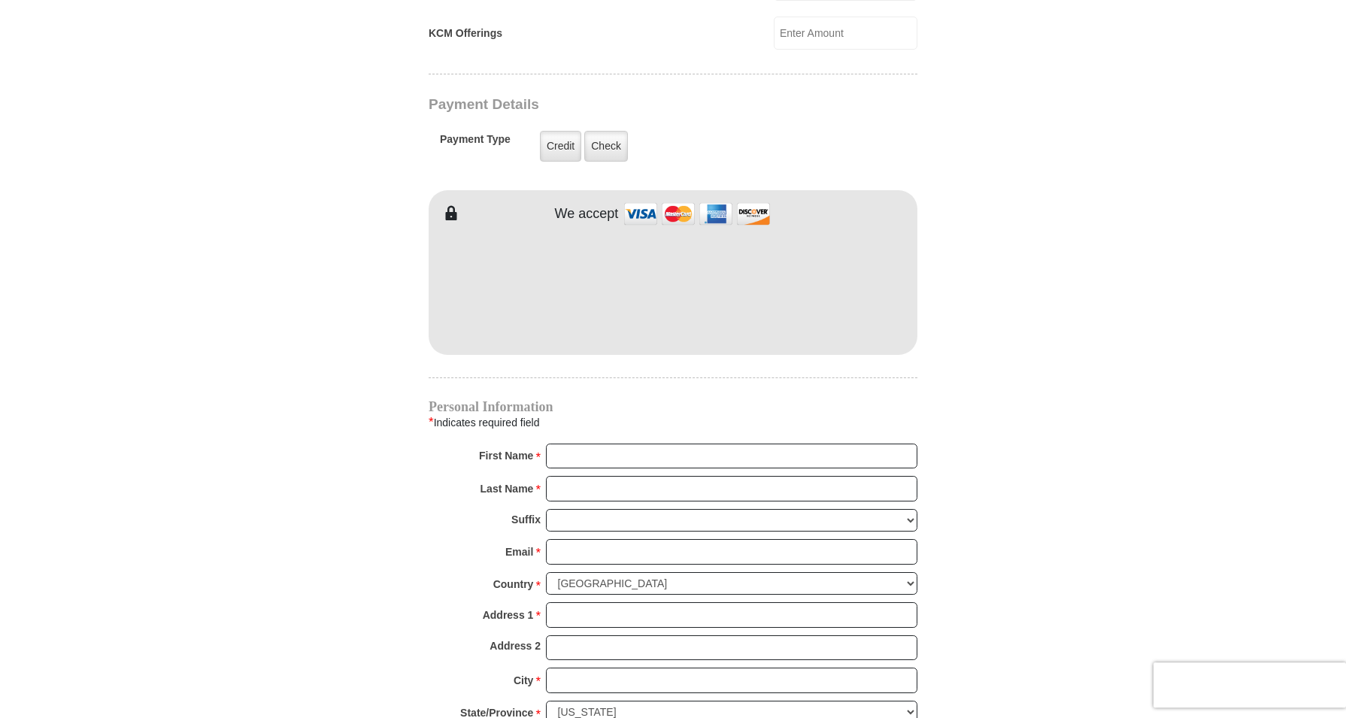
scroll to position [1168, 0]
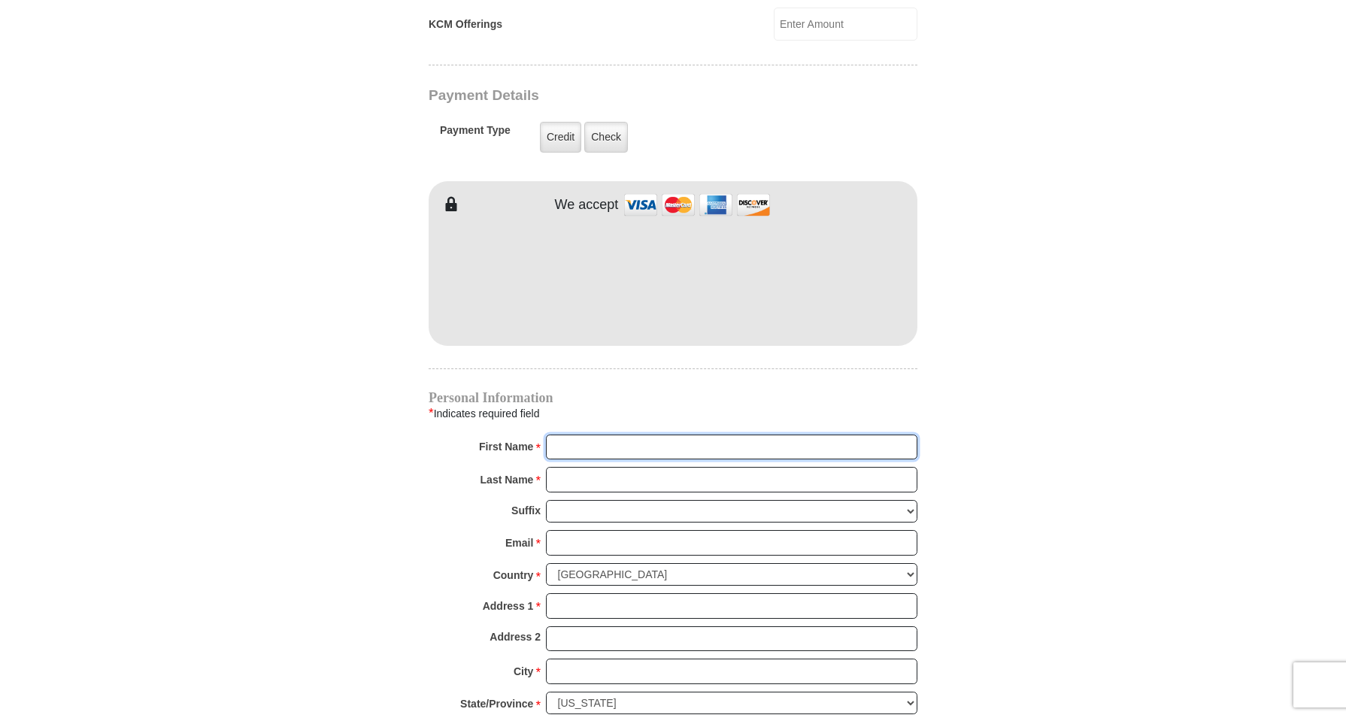
drag, startPoint x: 554, startPoint y: 426, endPoint x: 617, endPoint y: 440, distance: 64.0
click at [558, 435] on input "First Name *" at bounding box center [732, 448] width 372 height 26
type input "Carolyn"
drag, startPoint x: 576, startPoint y: 463, endPoint x: 363, endPoint y: 456, distance: 213.7
click at [546, 467] on input "Last Name *" at bounding box center [732, 480] width 372 height 26
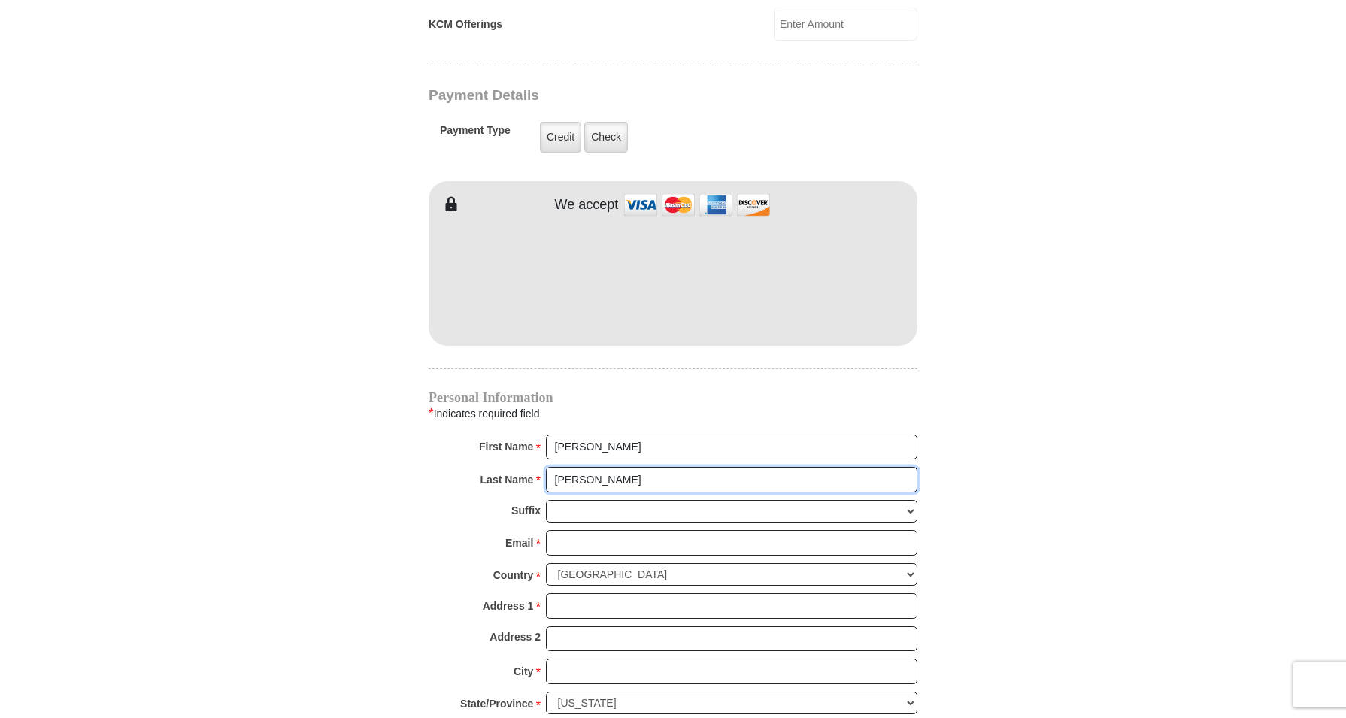
type input "Acuff"
drag, startPoint x: 549, startPoint y: 526, endPoint x: 904, endPoint y: 514, distance: 355.2
click at [562, 530] on input "Email *" at bounding box center [732, 543] width 372 height 26
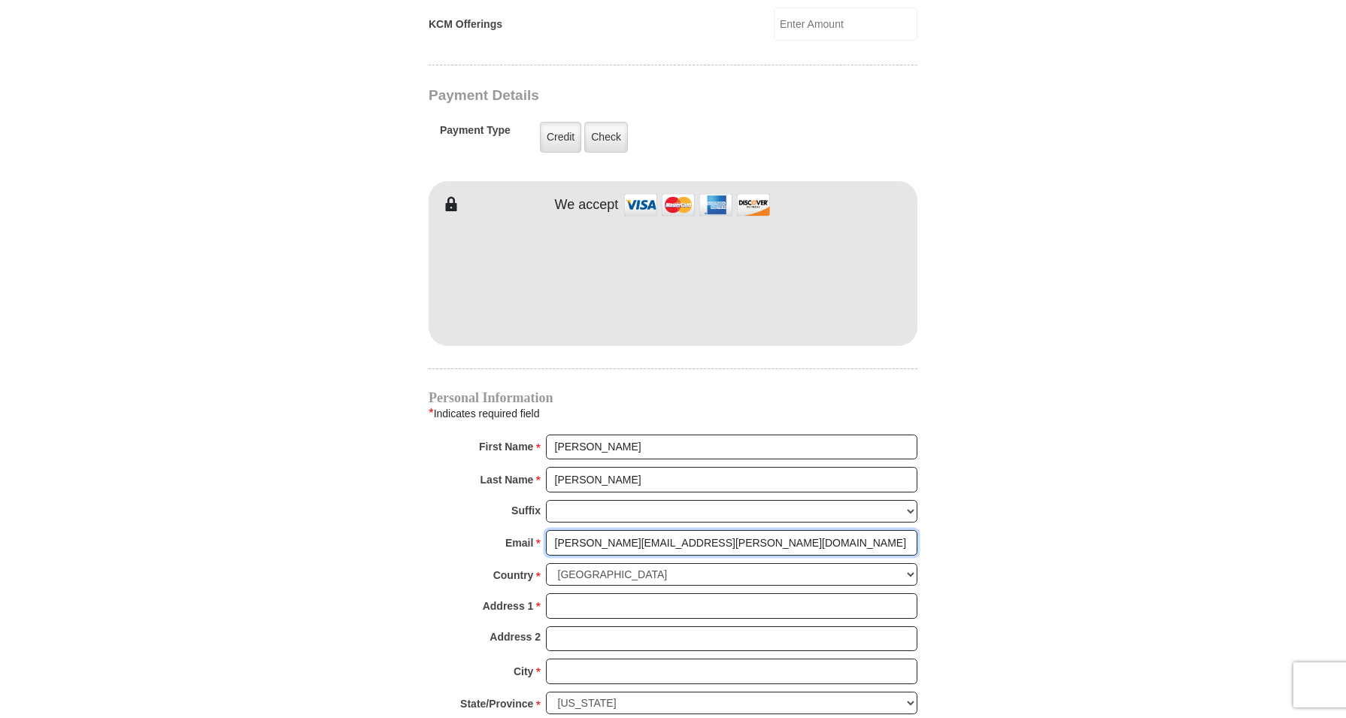
type input "carolyn.acuff@charter.net"
click at [546, 563] on select "United States of America Canada Antigua and Barbuda Argentina Armenia Aruba Aus…" at bounding box center [732, 574] width 372 height 23
click option "United States of America" at bounding box center [0, 0] width 0 height 0
click at [561, 593] on input "Address 1 *" at bounding box center [732, 606] width 372 height 26
type input "822 Woodlawn Drive"
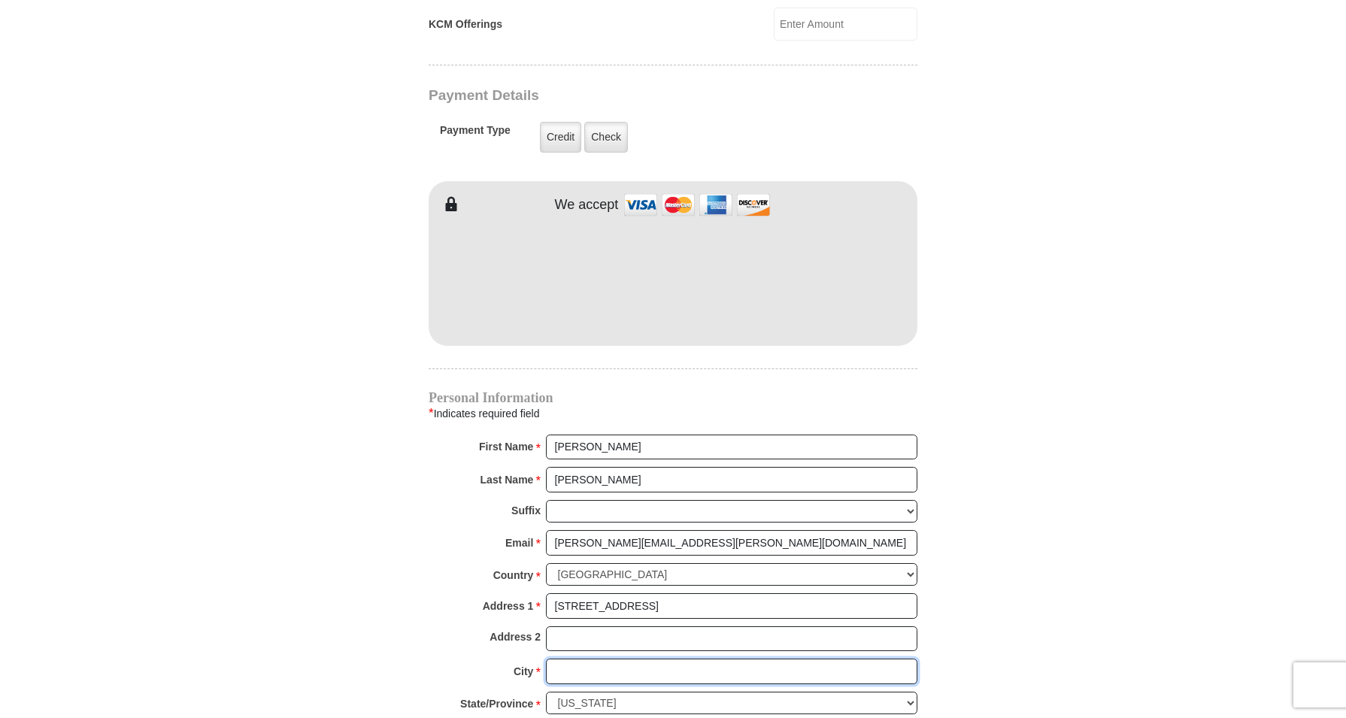
click at [560, 659] on input "City *" at bounding box center [732, 672] width 372 height 26
type input "New Johnsonville"
click at [546, 692] on select "Choose Alabama Alaska American Samoa Arizona Arkansas Armed Forces Americas Arm…" at bounding box center [732, 703] width 372 height 23
click option "Tennessee" at bounding box center [0, 0] width 0 height 0
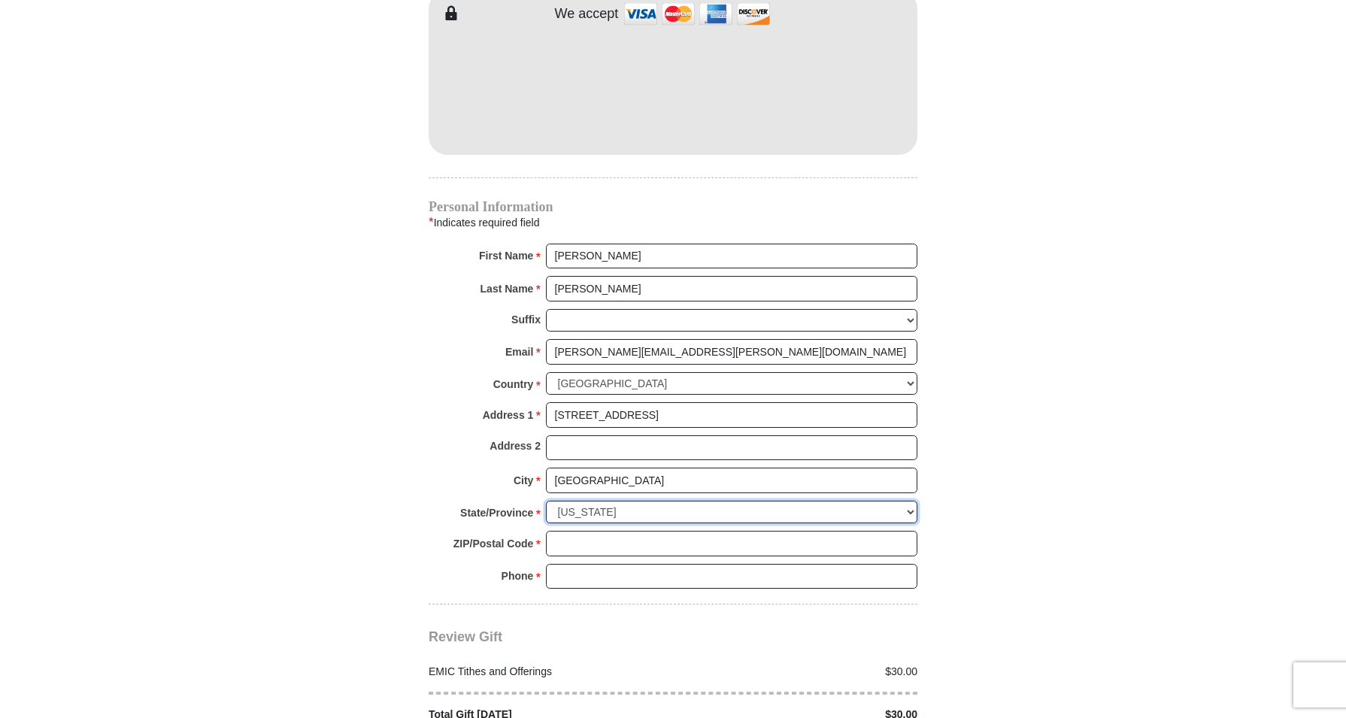
scroll to position [1360, 0]
click at [557, 530] on input "ZIP/Postal Code *" at bounding box center [732, 543] width 372 height 26
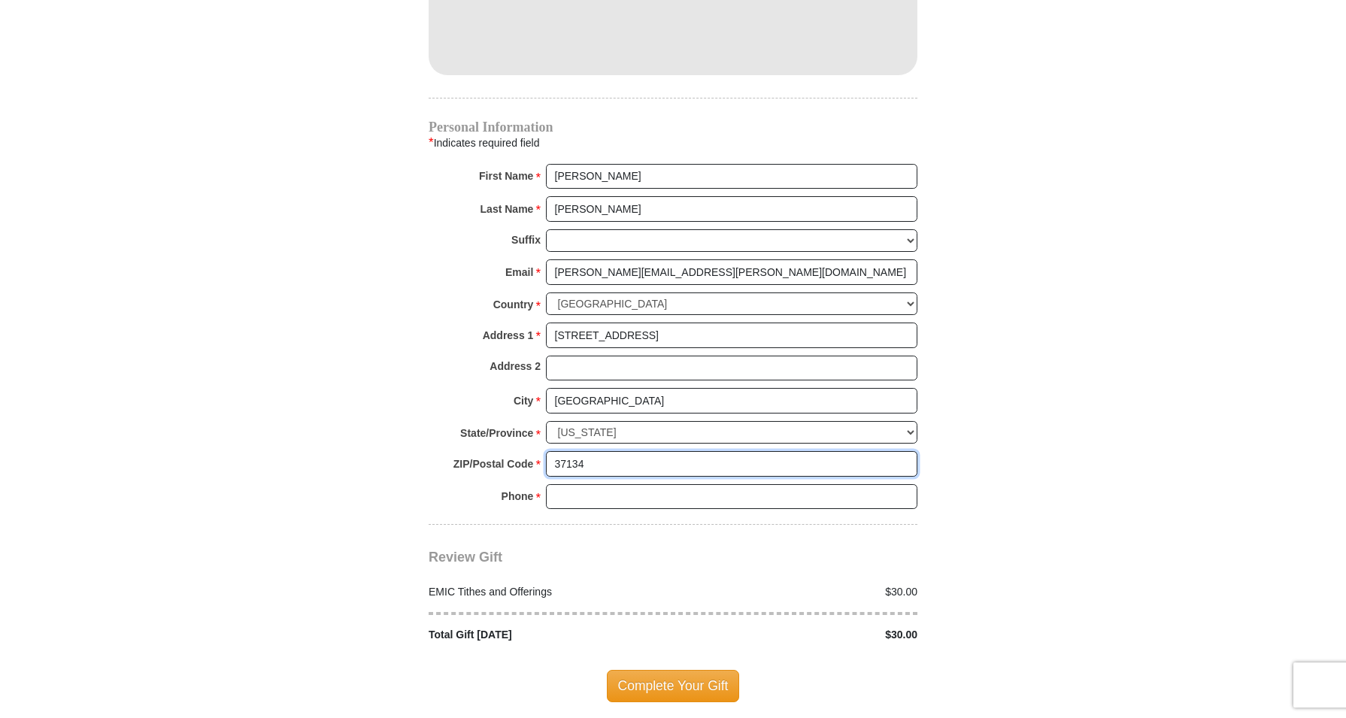
scroll to position [1449, 0]
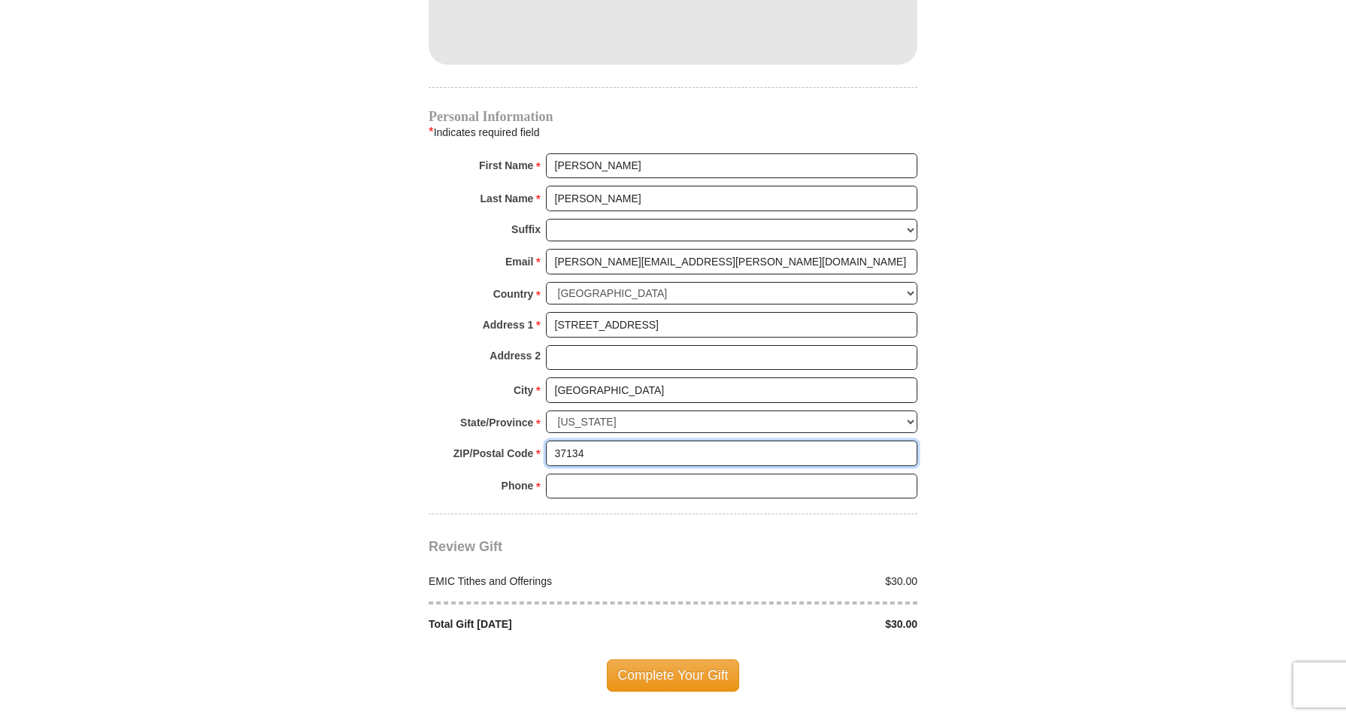
type input "37134"
click at [558, 474] on input "Phone * *" at bounding box center [732, 487] width 372 height 26
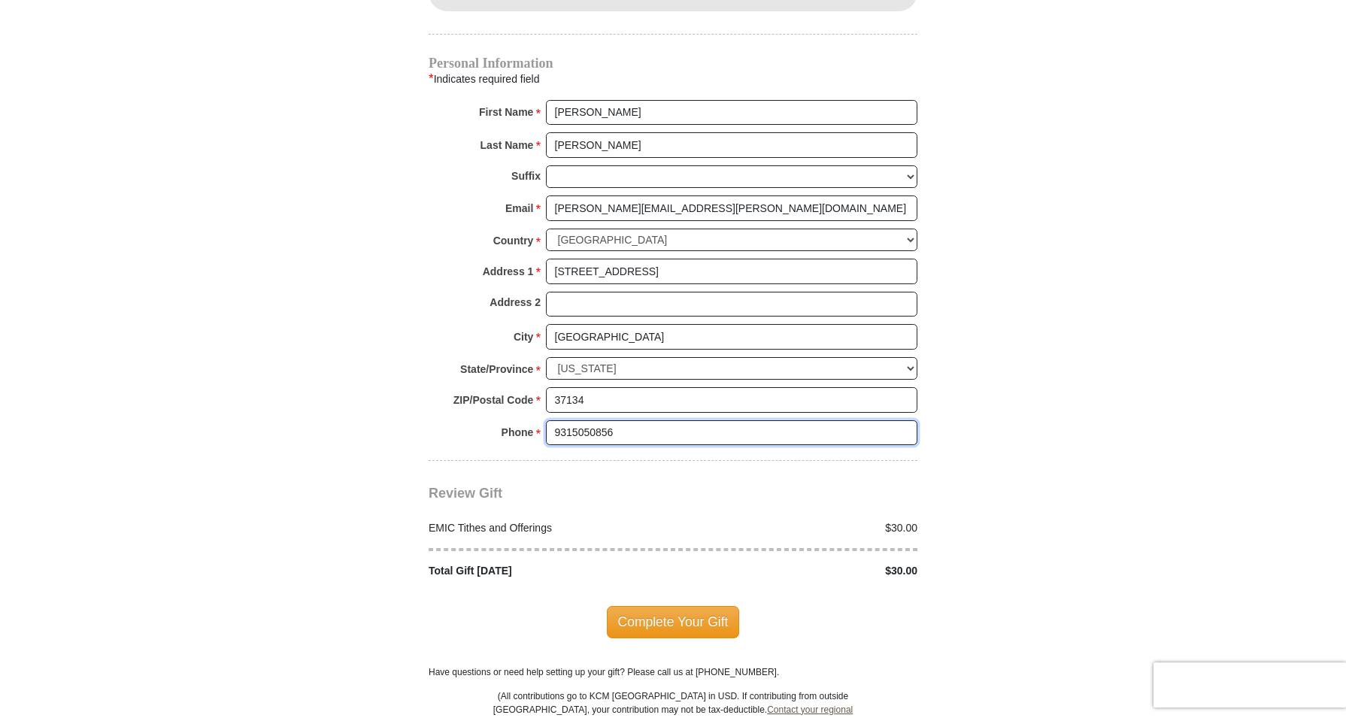
scroll to position [1513, 0]
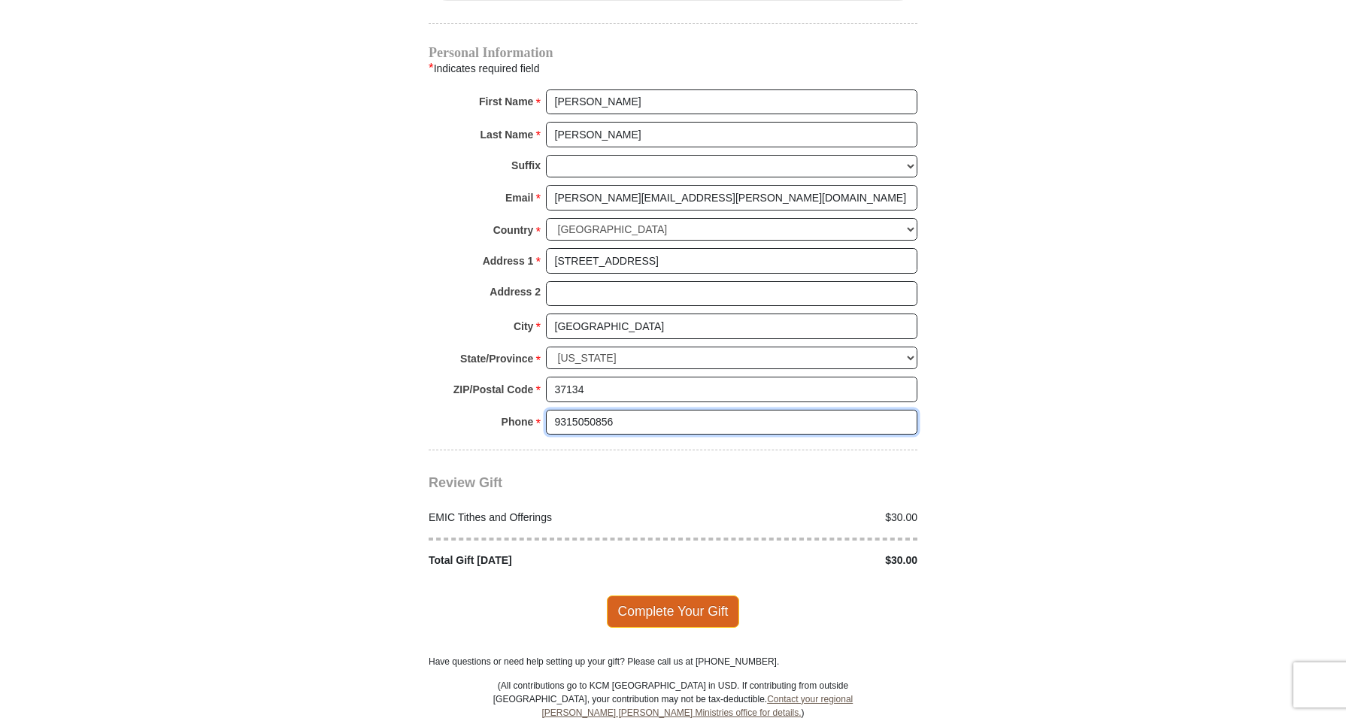
type input "9315050856"
drag, startPoint x: 685, startPoint y: 578, endPoint x: 1034, endPoint y: 679, distance: 363.5
click at [687, 596] on span "Complete Your Gift" at bounding box center [673, 612] width 133 height 32
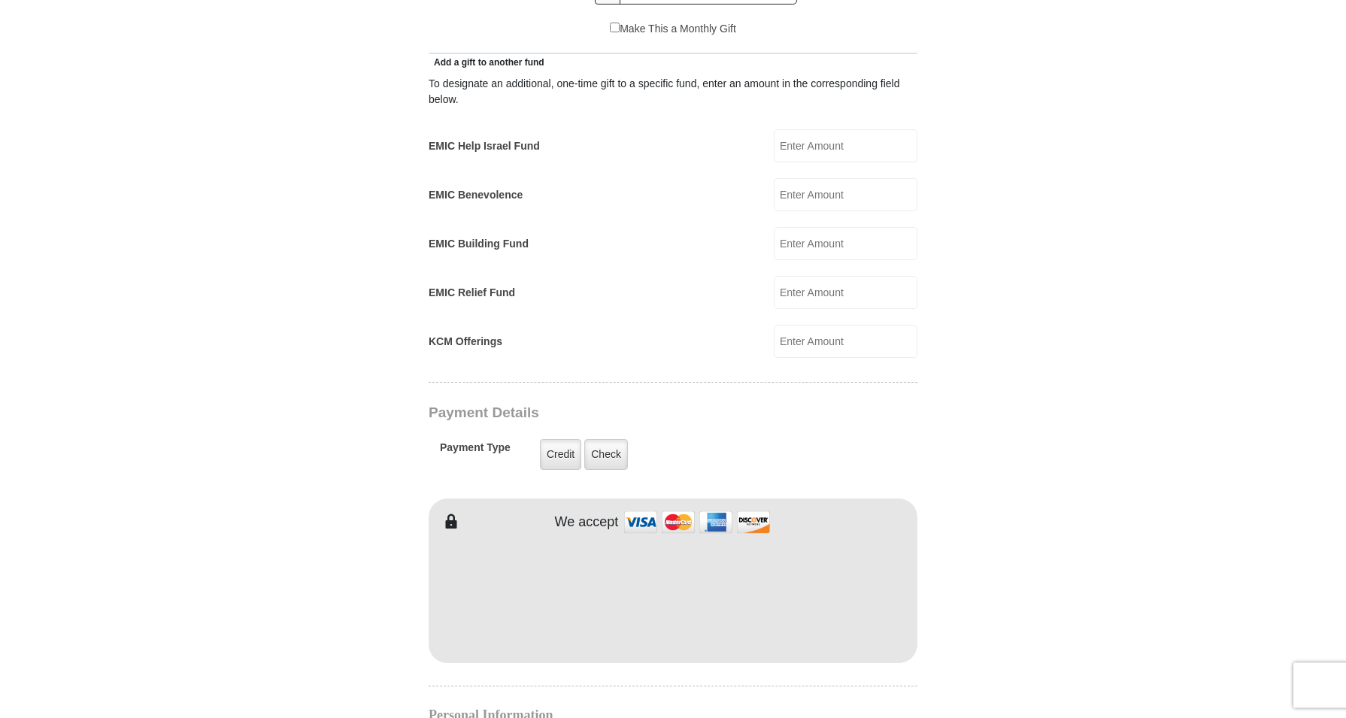
drag, startPoint x: 0, startPoint y: 0, endPoint x: 1353, endPoint y: 711, distance: 1528.4
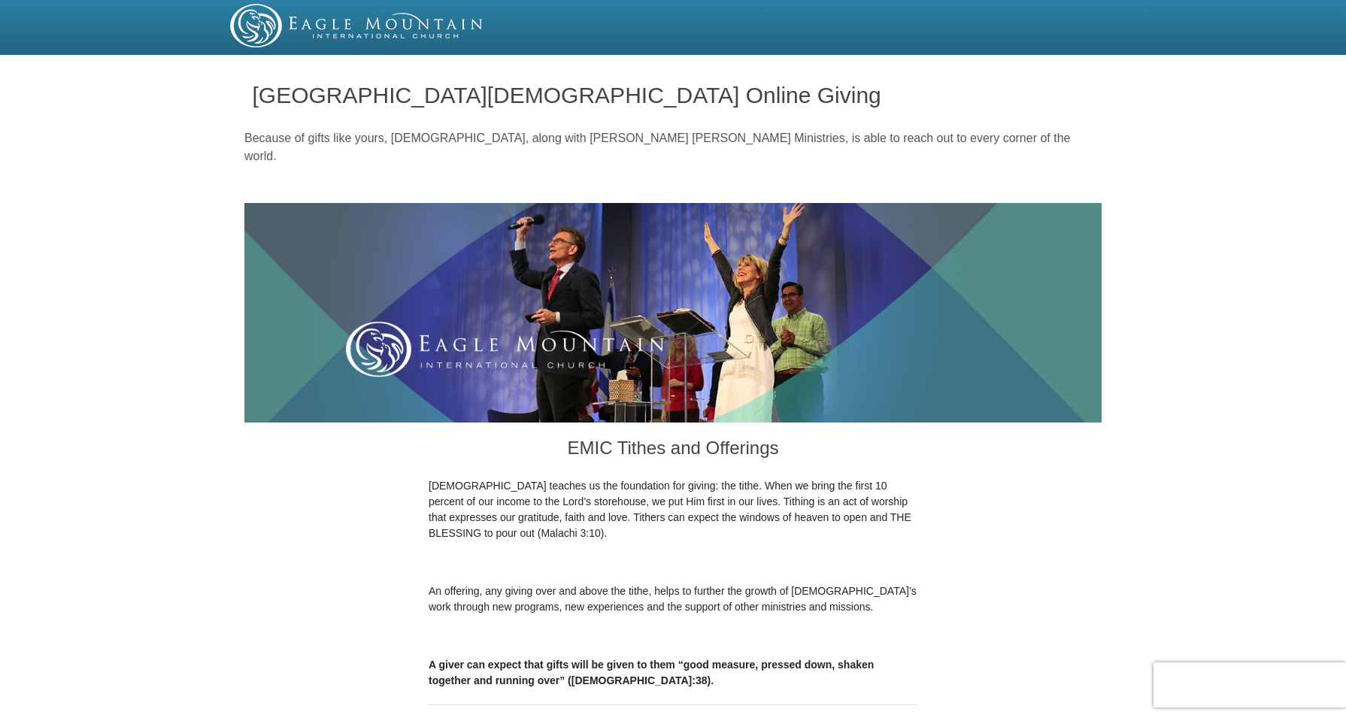
drag, startPoint x: 1358, startPoint y: 3, endPoint x: 1277, endPoint y: 9, distance: 81.5
